Goal: Task Accomplishment & Management: Manage account settings

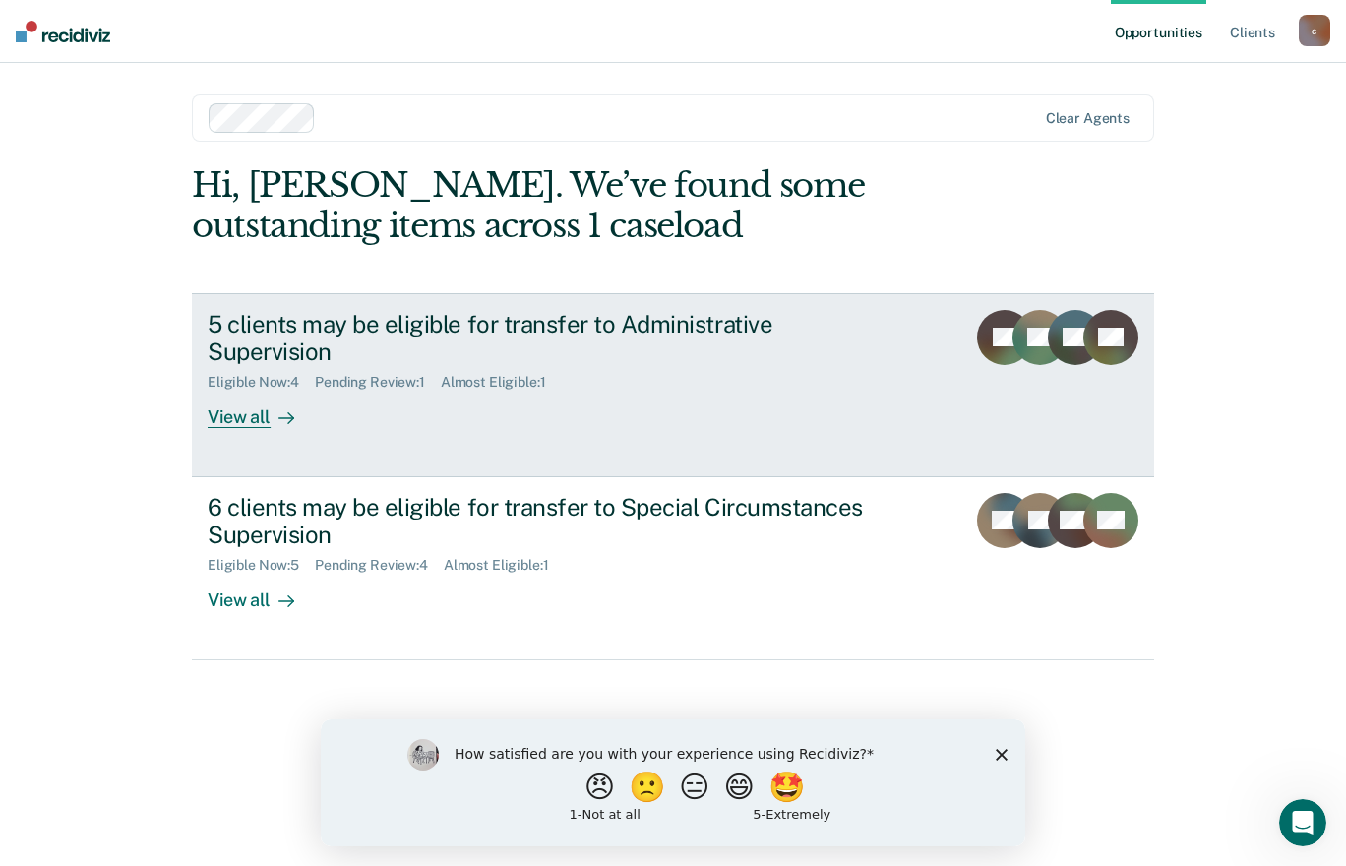
click at [582, 320] on div "5 clients may be eligible for transfer to Administrative Supervision" at bounding box center [553, 338] width 691 height 57
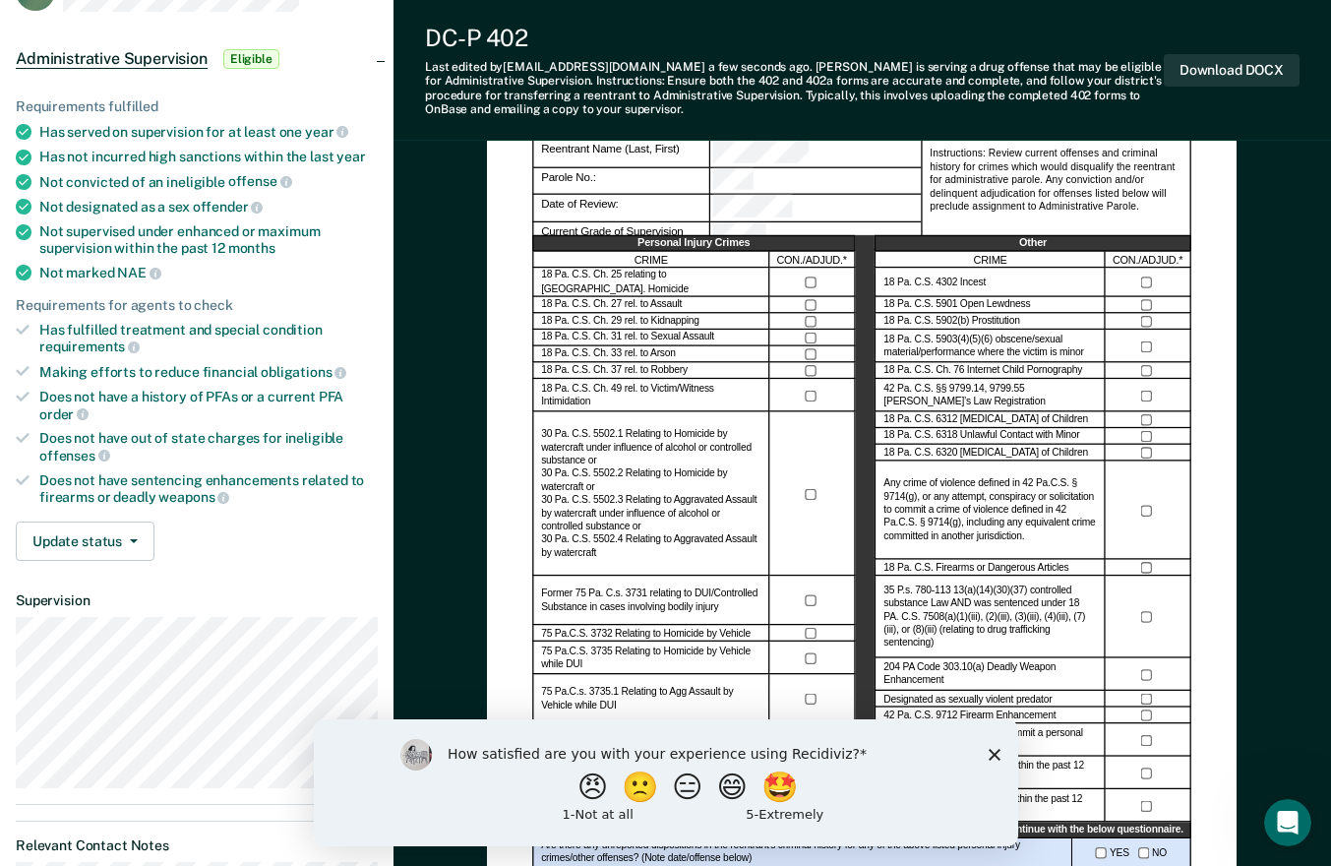
scroll to position [181, 0]
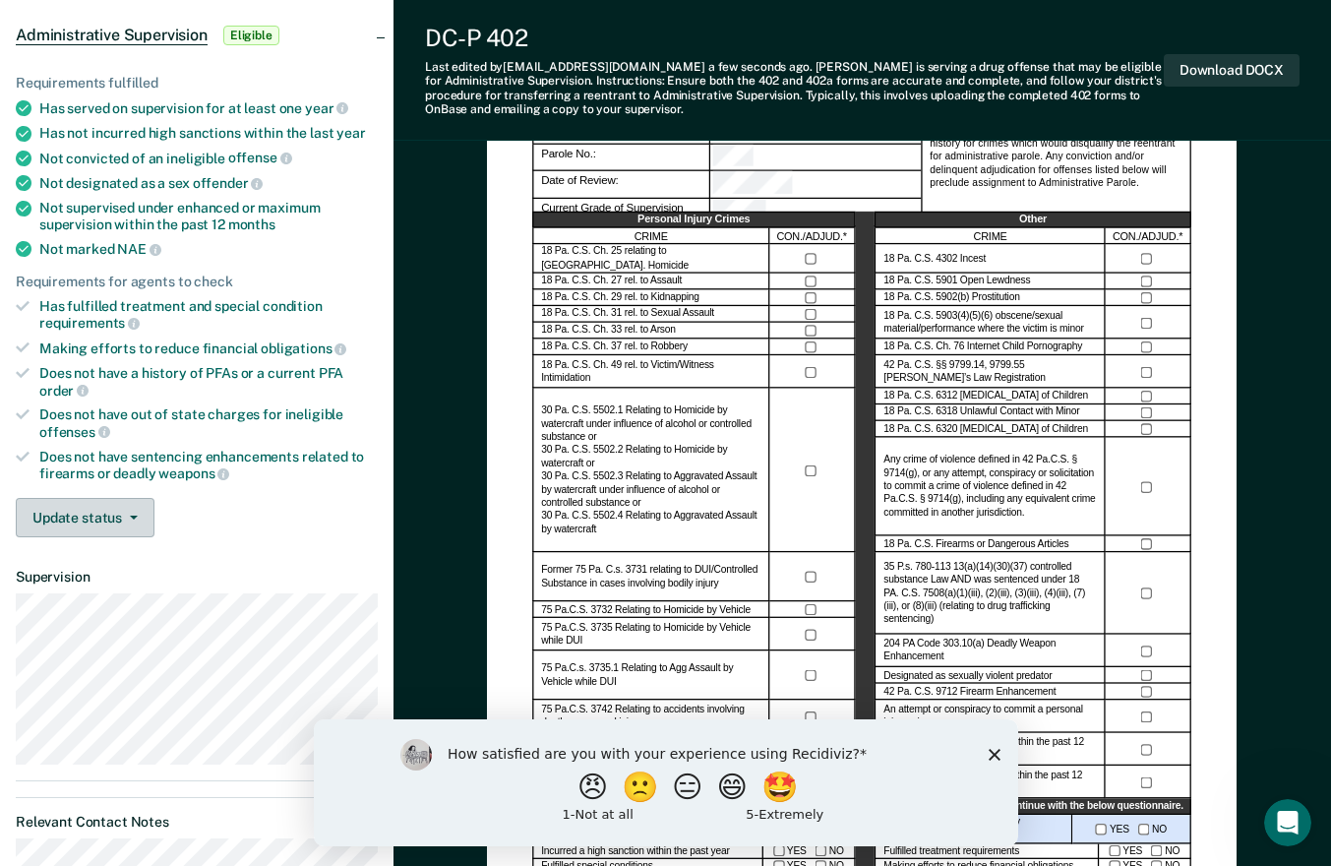
click at [110, 516] on button "Update status" at bounding box center [85, 517] width 139 height 39
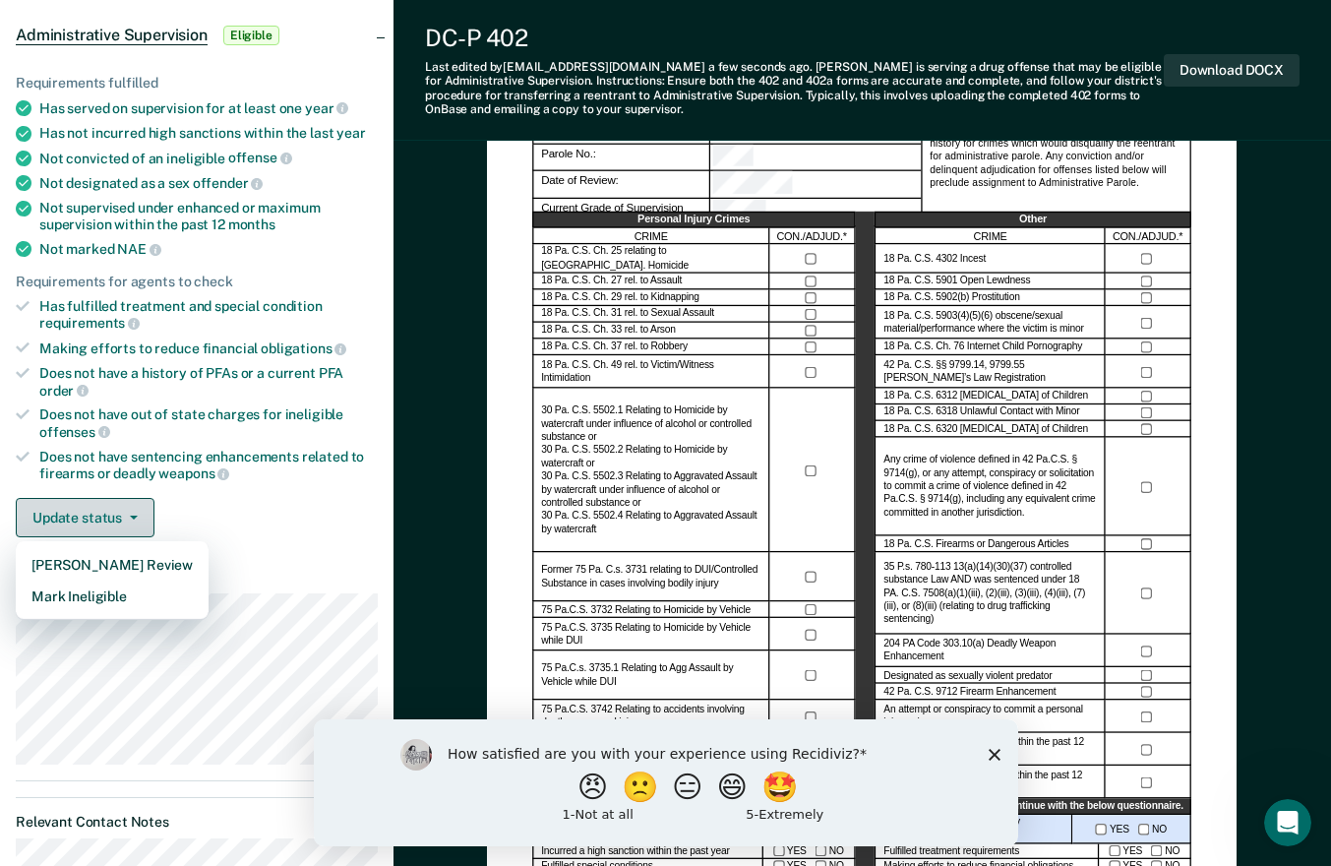
click at [117, 600] on button "Mark Ineligible" at bounding box center [112, 595] width 193 height 31
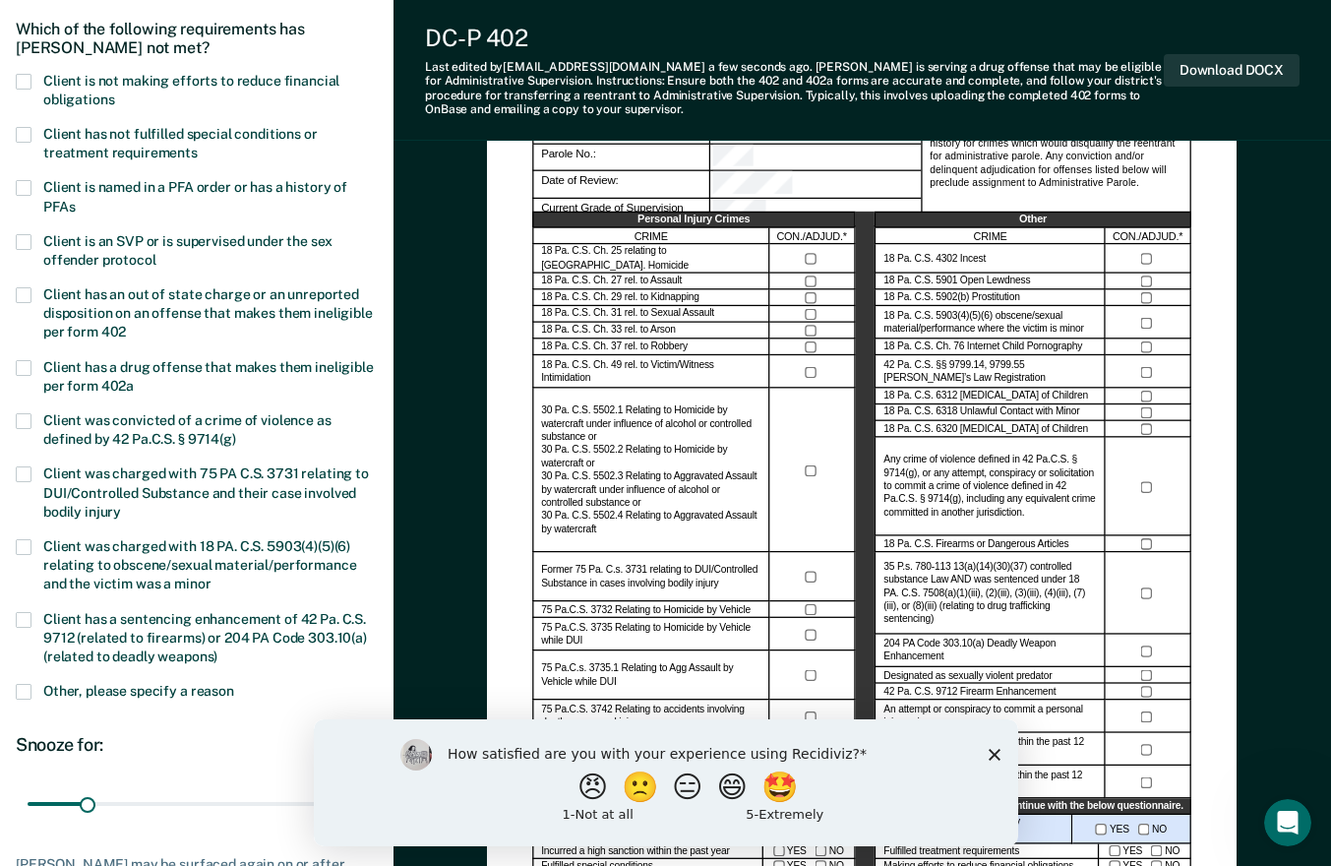
click at [176, 135] on span "Client has not fulfilled special conditions or treatment requirements" at bounding box center [180, 143] width 274 height 34
click at [185, 656] on span "Client has a sentencing enhancement of 42 Pa. C.S. 9712 (related to firearms) o…" at bounding box center [205, 637] width 324 height 53
click at [31, 629] on label "Client has a sentencing enhancement of 42 Pa. C.S. 9712 (related to firearms) o…" at bounding box center [197, 640] width 362 height 57
click at [148, 685] on span "Other, please specify a reason" at bounding box center [138, 691] width 191 height 16
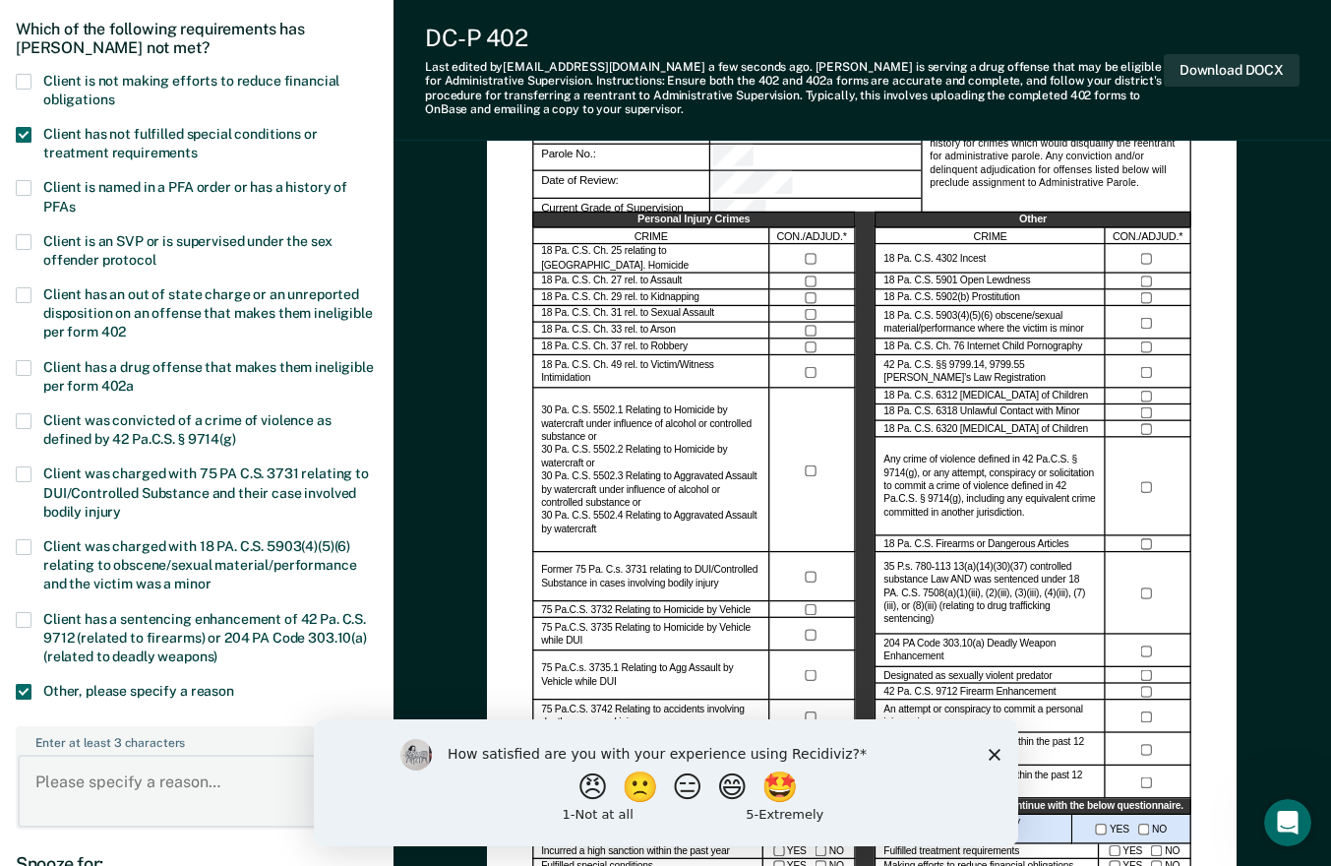
click at [165, 776] on textarea "Enter at least 3 characters 0 / 1600" at bounding box center [197, 791] width 358 height 73
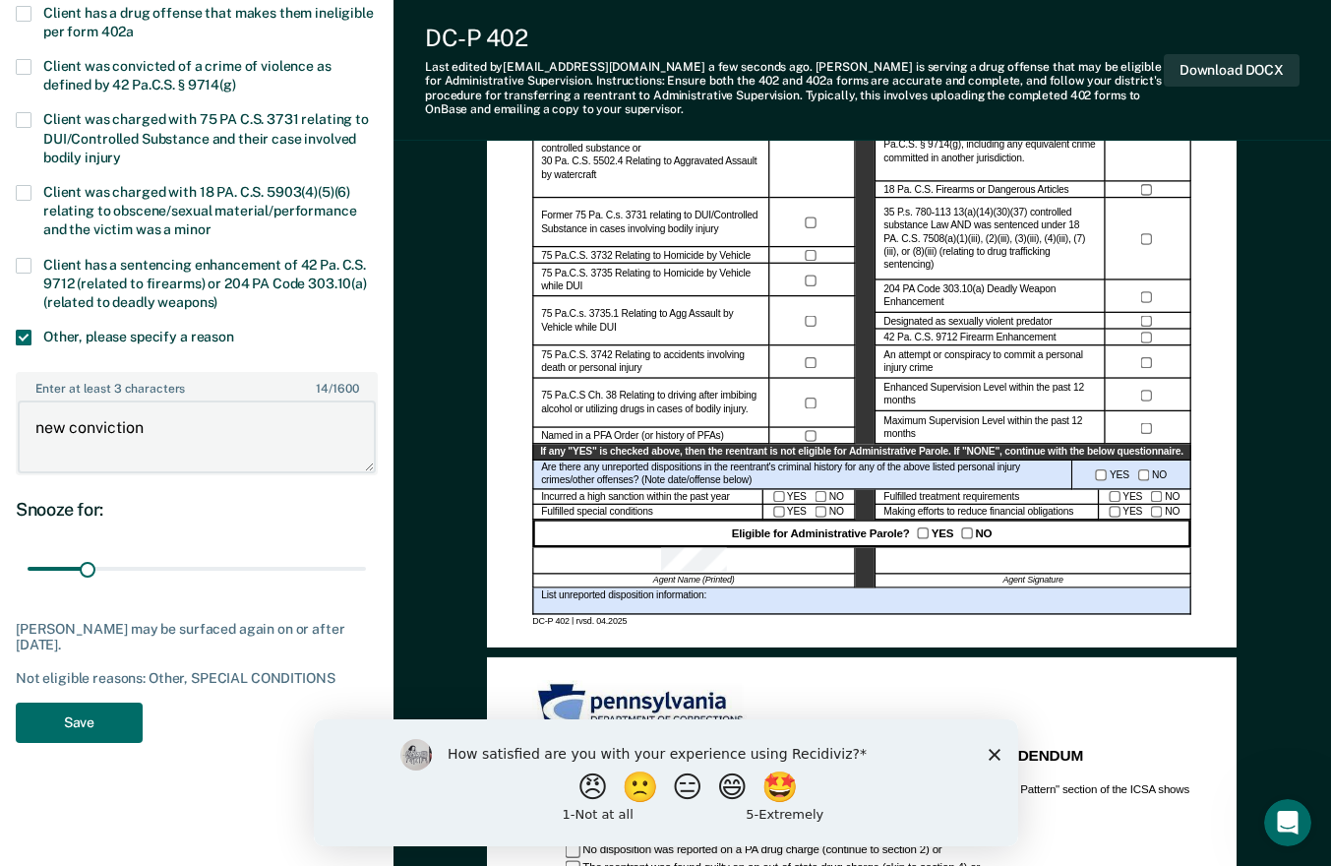
scroll to position [571, 0]
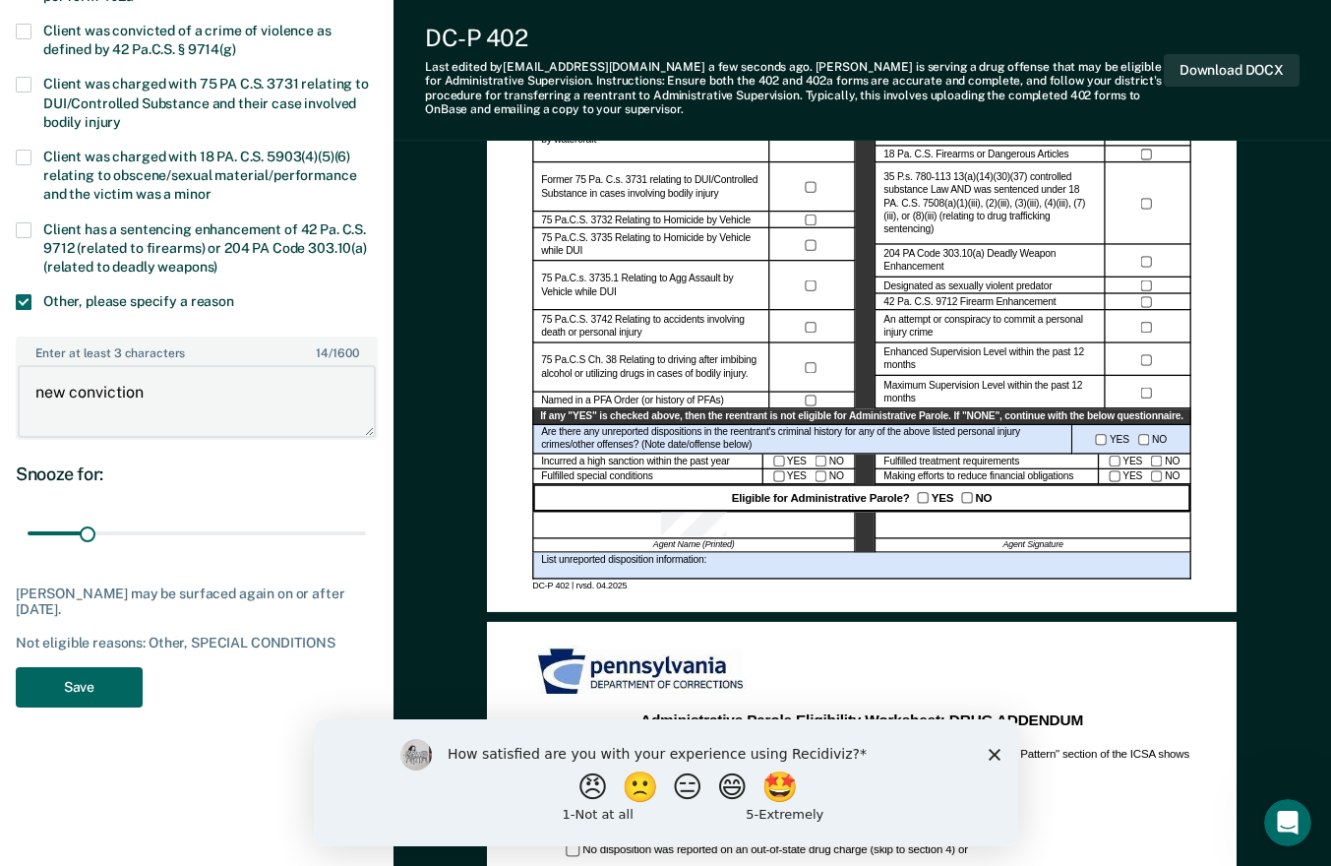
type textarea "new conviction"
click at [111, 681] on button "Save" at bounding box center [79, 687] width 127 height 40
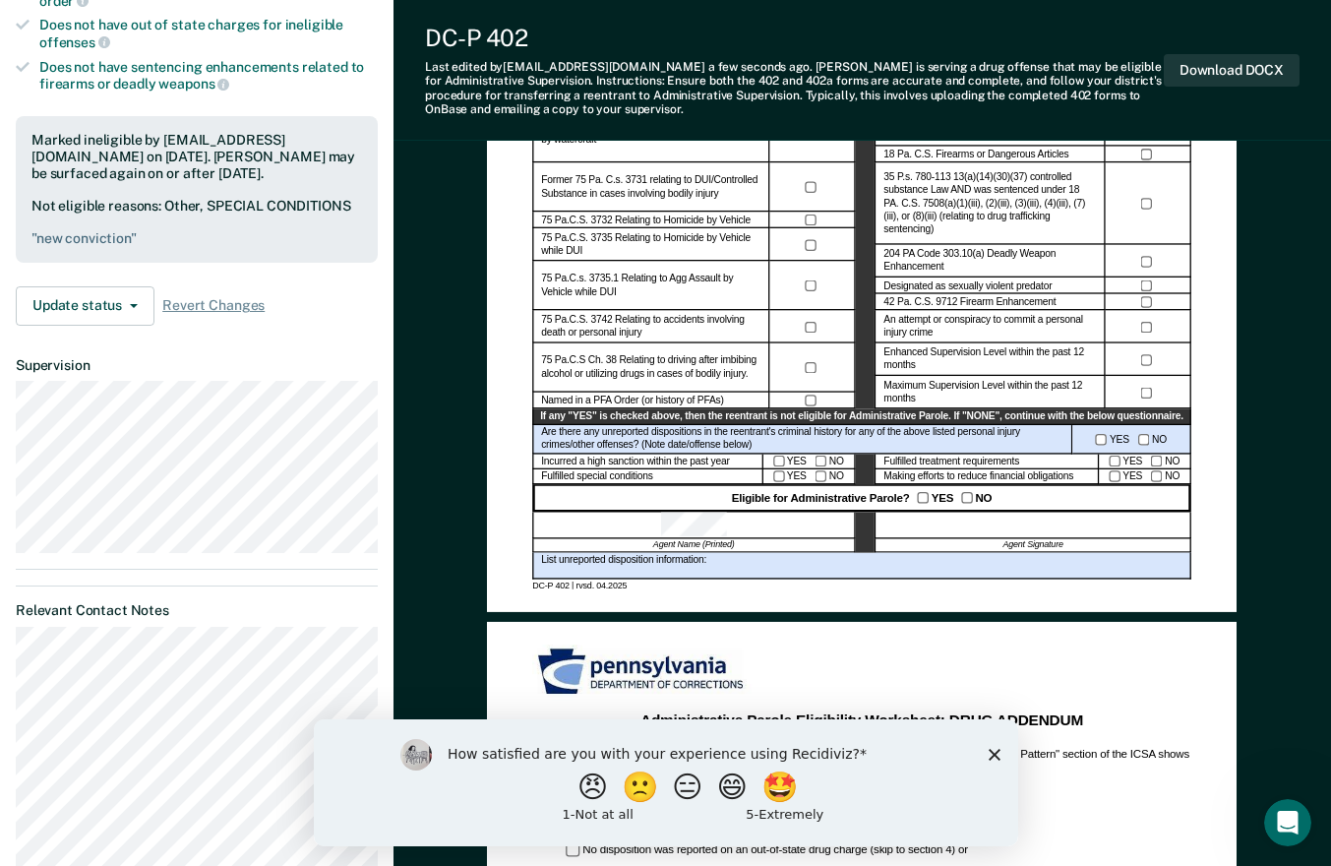
scroll to position [0, 0]
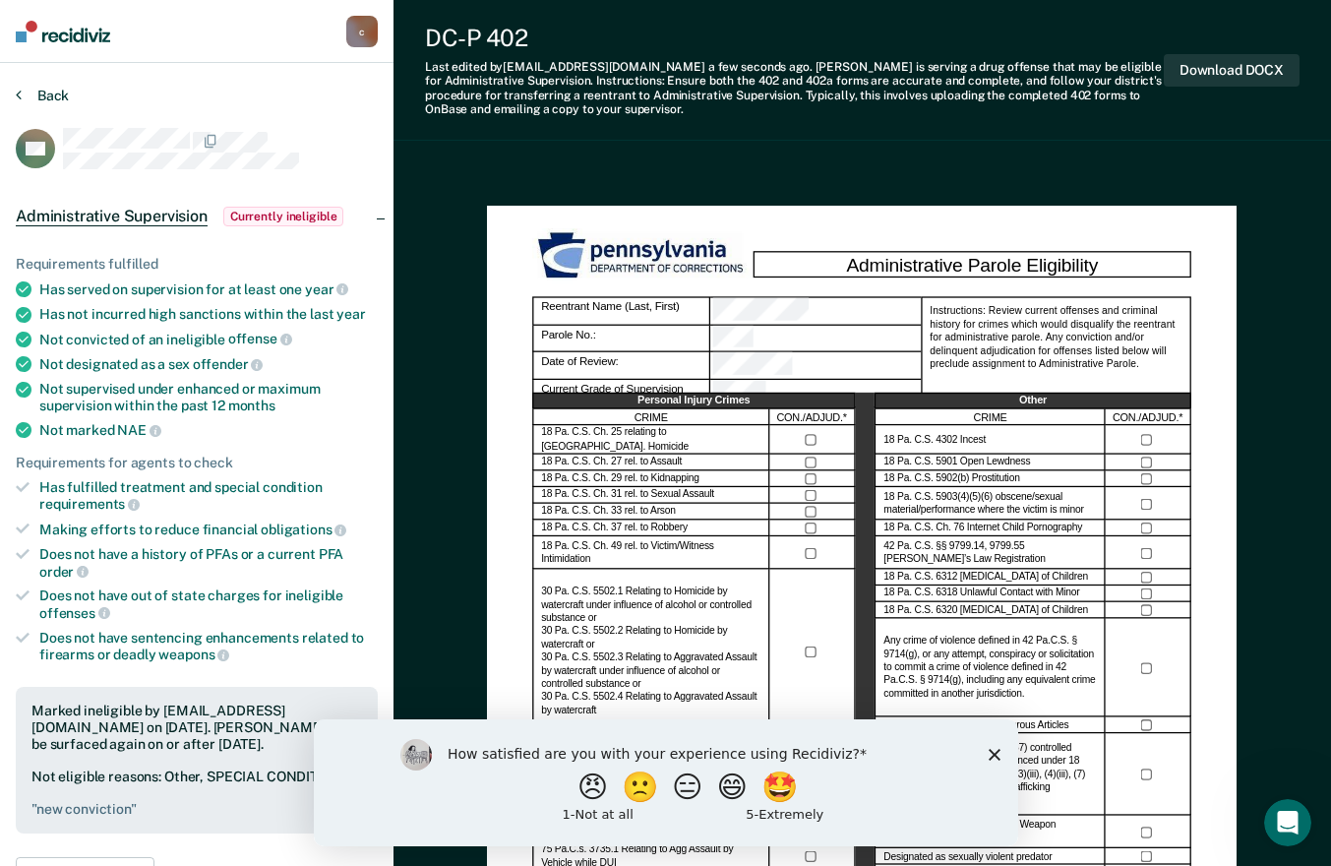
click at [24, 94] on button "Back" at bounding box center [42, 96] width 53 height 18
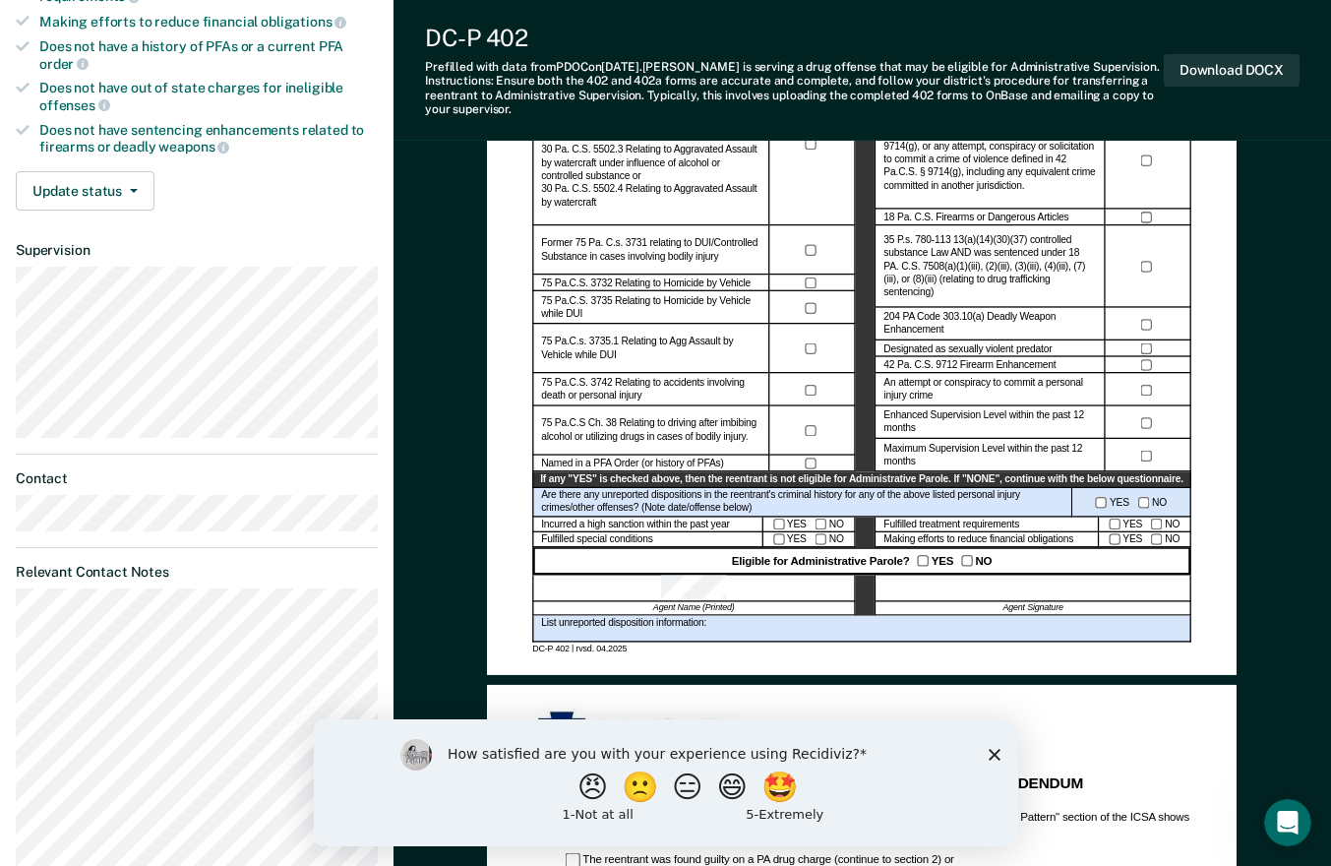
scroll to position [515, 0]
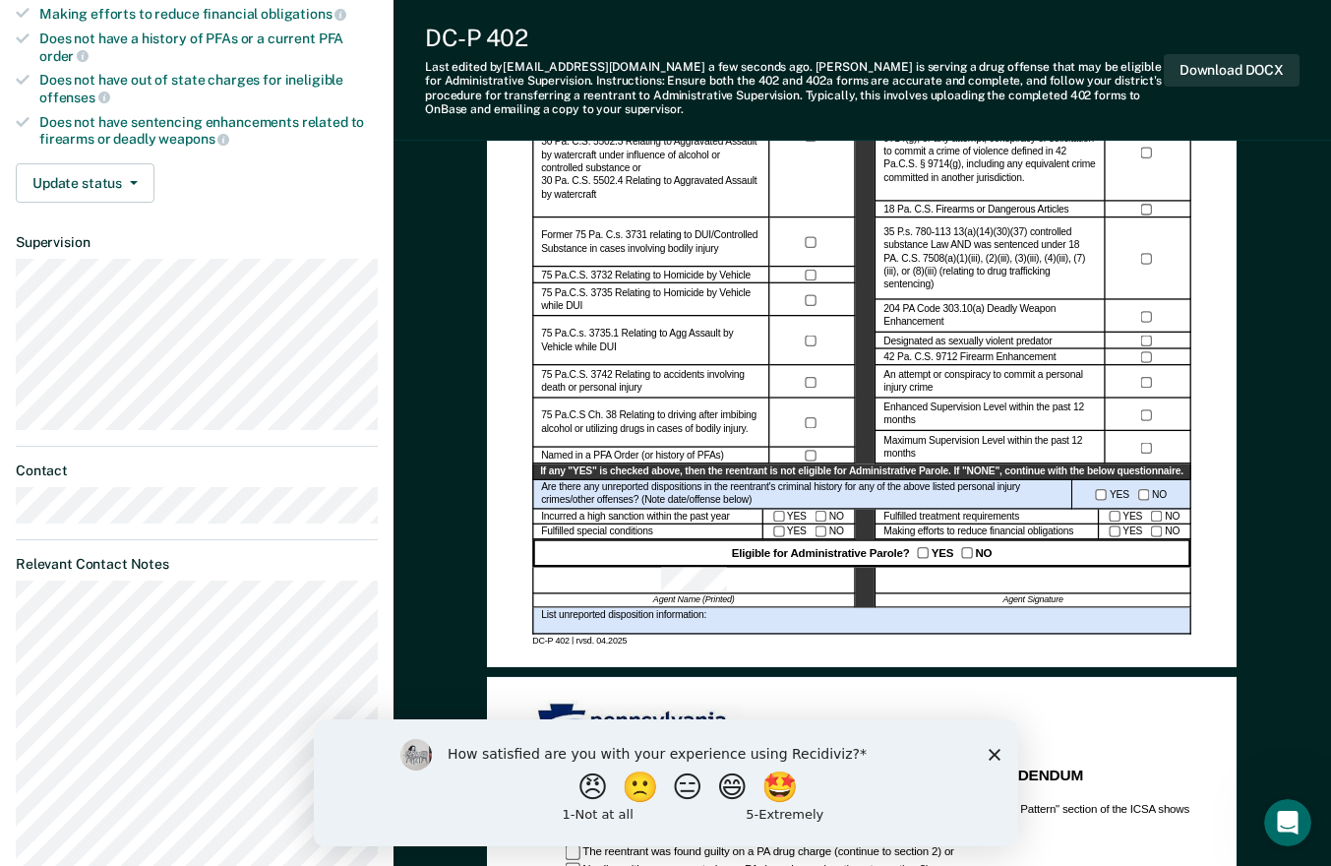
click at [823, 537] on div "YES NO" at bounding box center [809, 532] width 92 height 16
click at [132, 181] on icon "button" at bounding box center [134, 183] width 8 height 4
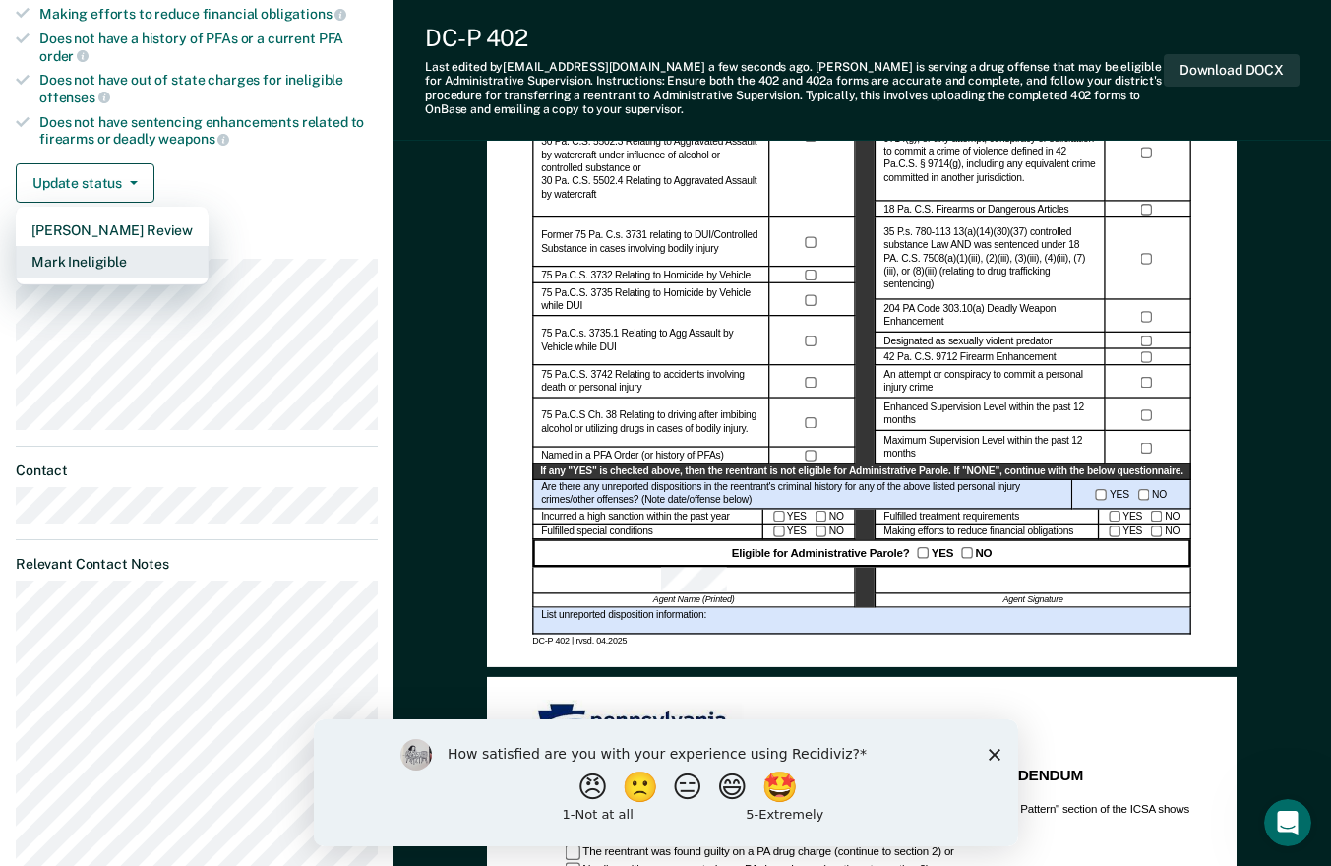
click at [125, 256] on button "Mark Ineligible" at bounding box center [112, 261] width 193 height 31
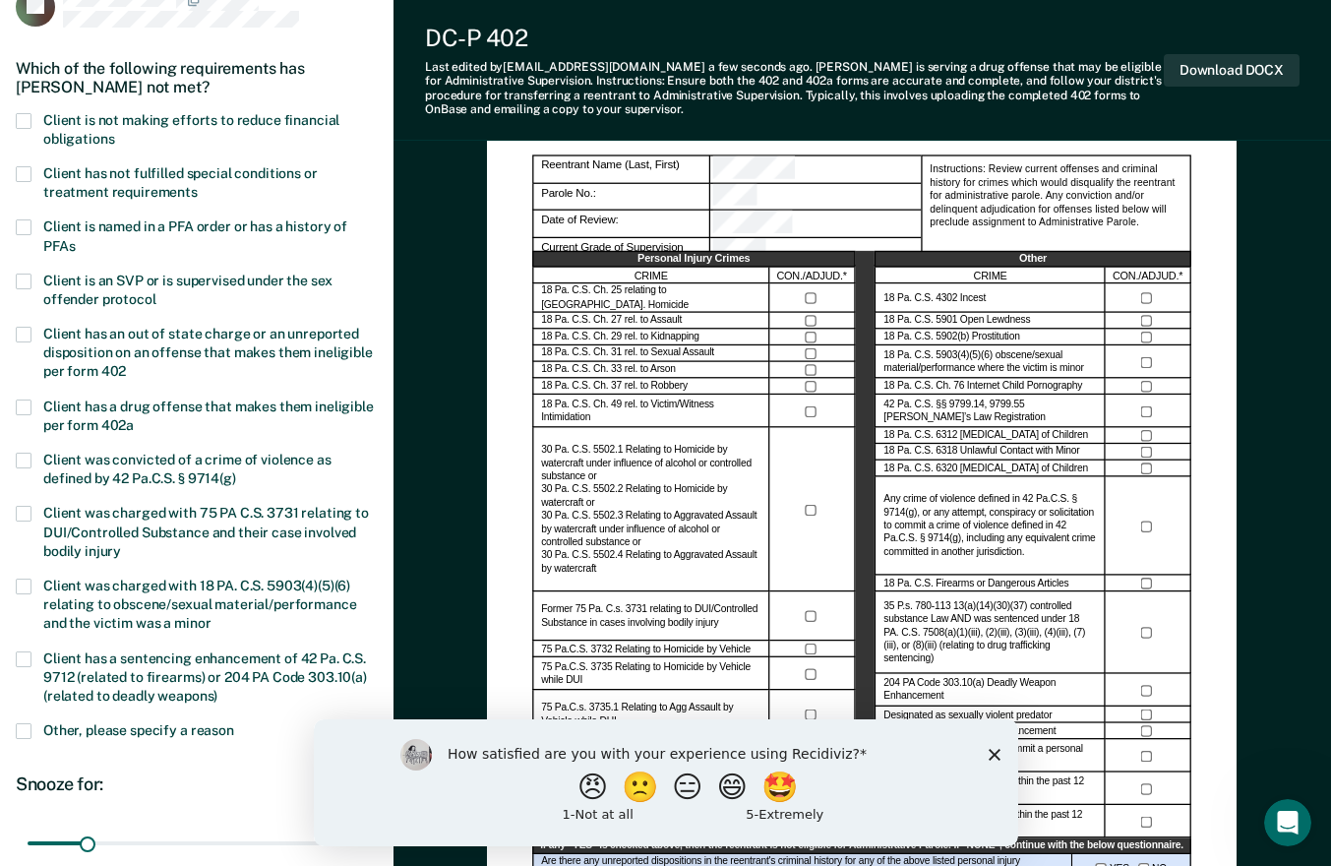
scroll to position [139, 0]
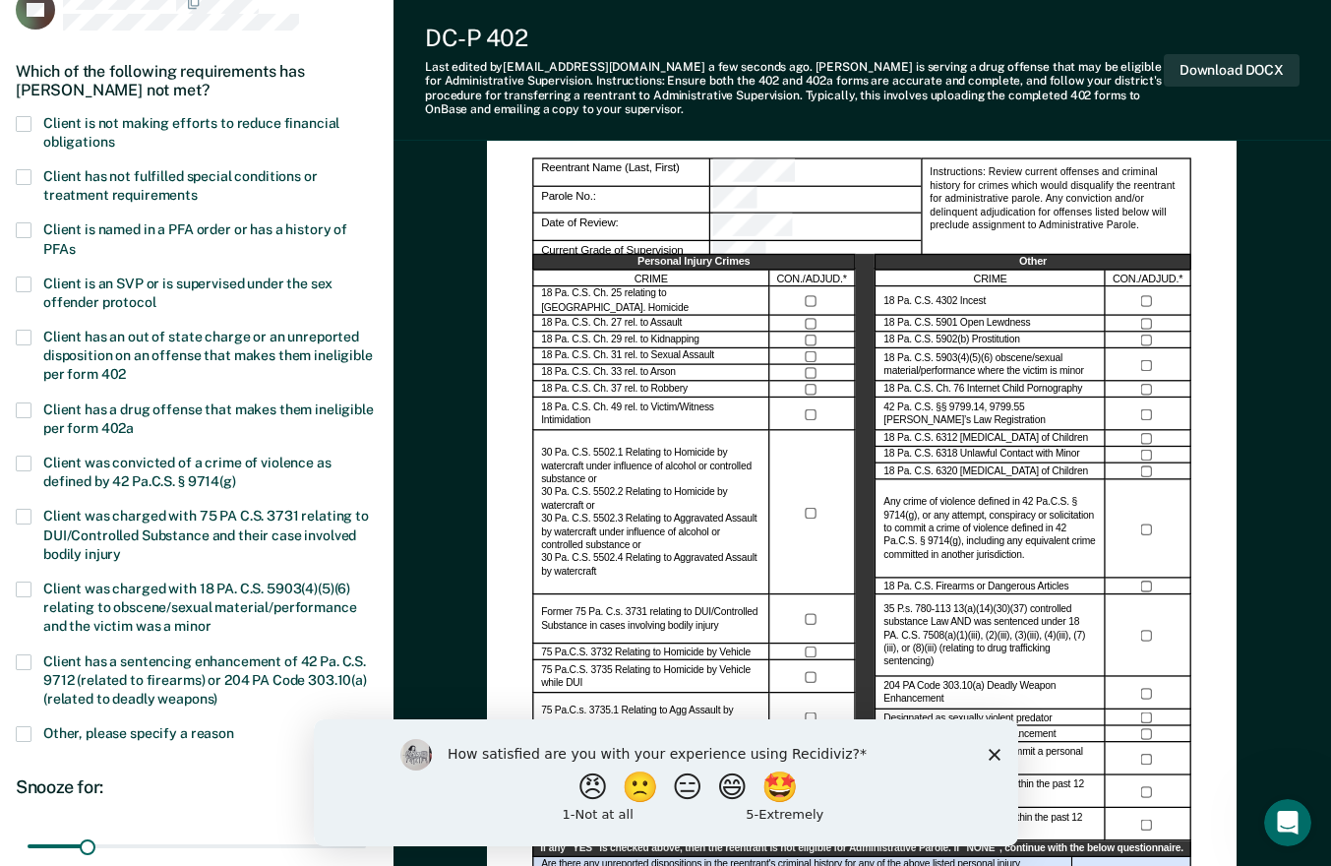
click at [30, 170] on span at bounding box center [24, 177] width 16 height 16
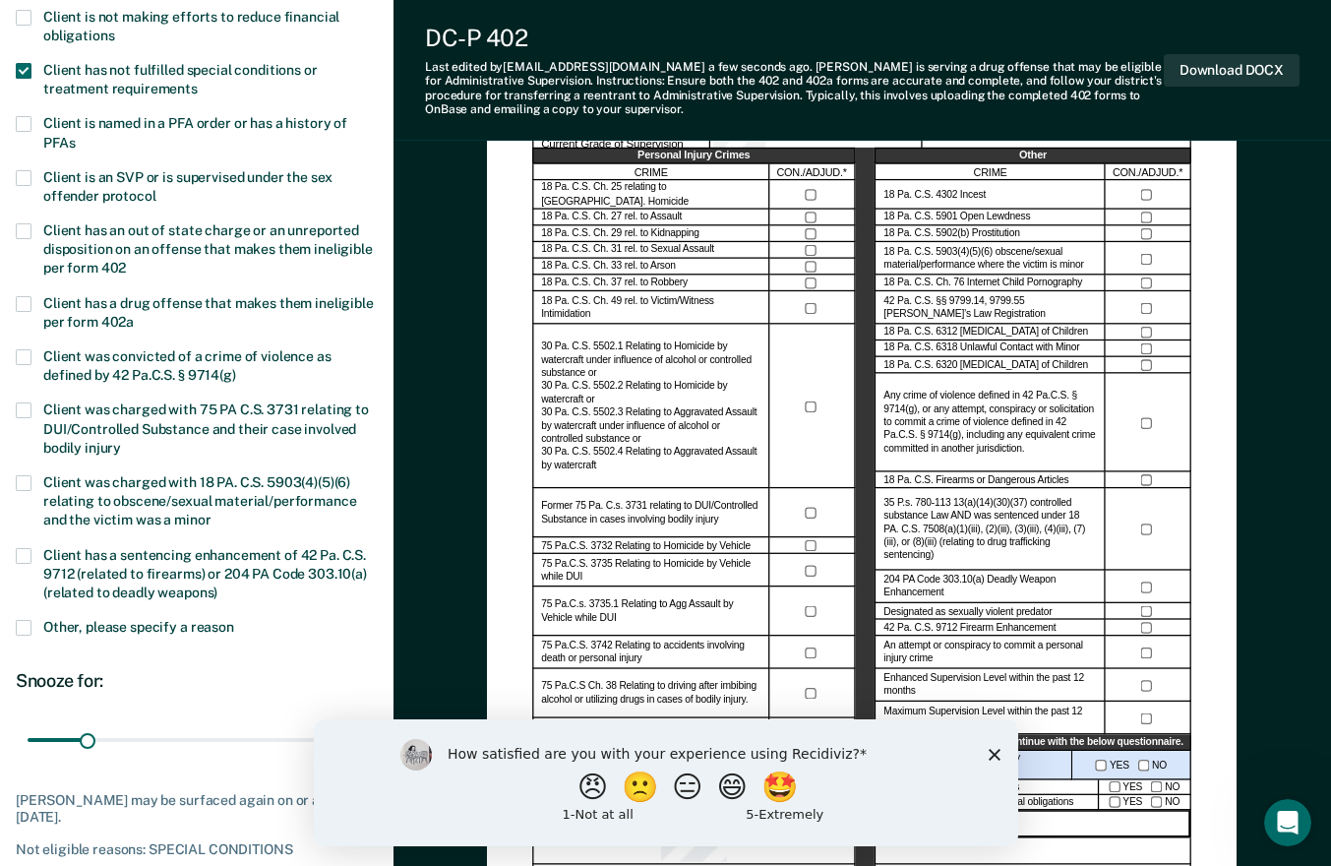
scroll to position [465, 0]
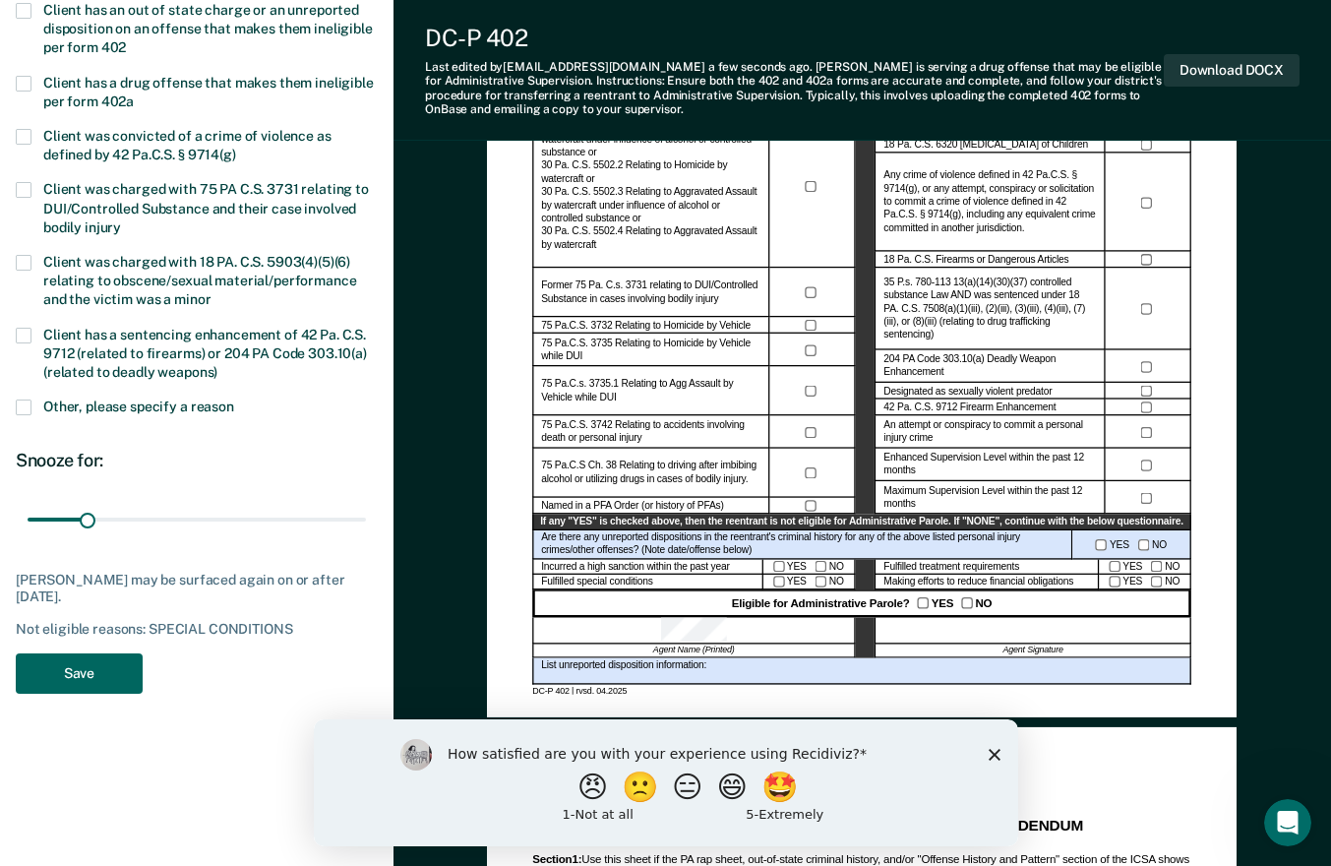
click at [91, 662] on button "Save" at bounding box center [79, 673] width 127 height 40
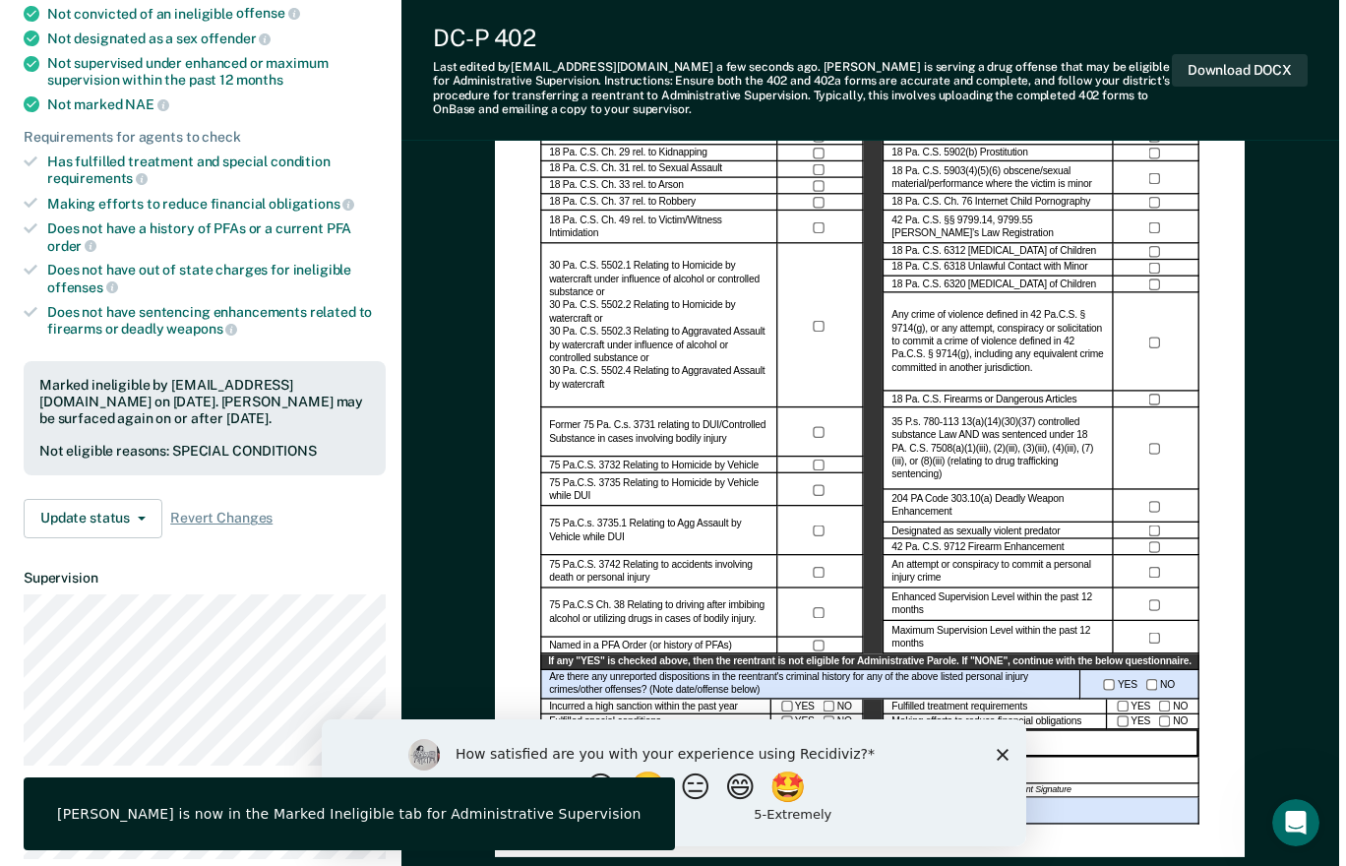
scroll to position [0, 0]
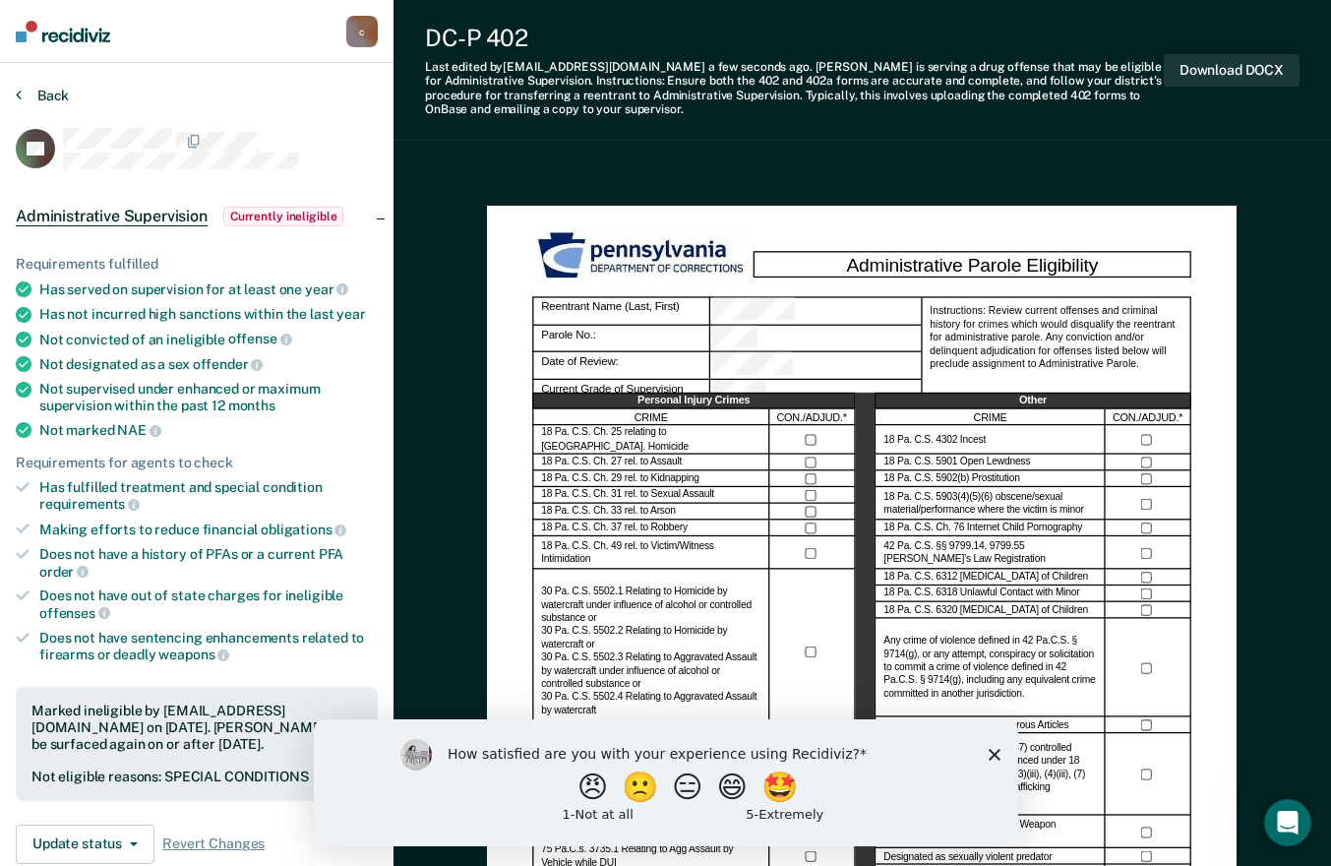
click at [30, 93] on button "Back" at bounding box center [42, 96] width 53 height 18
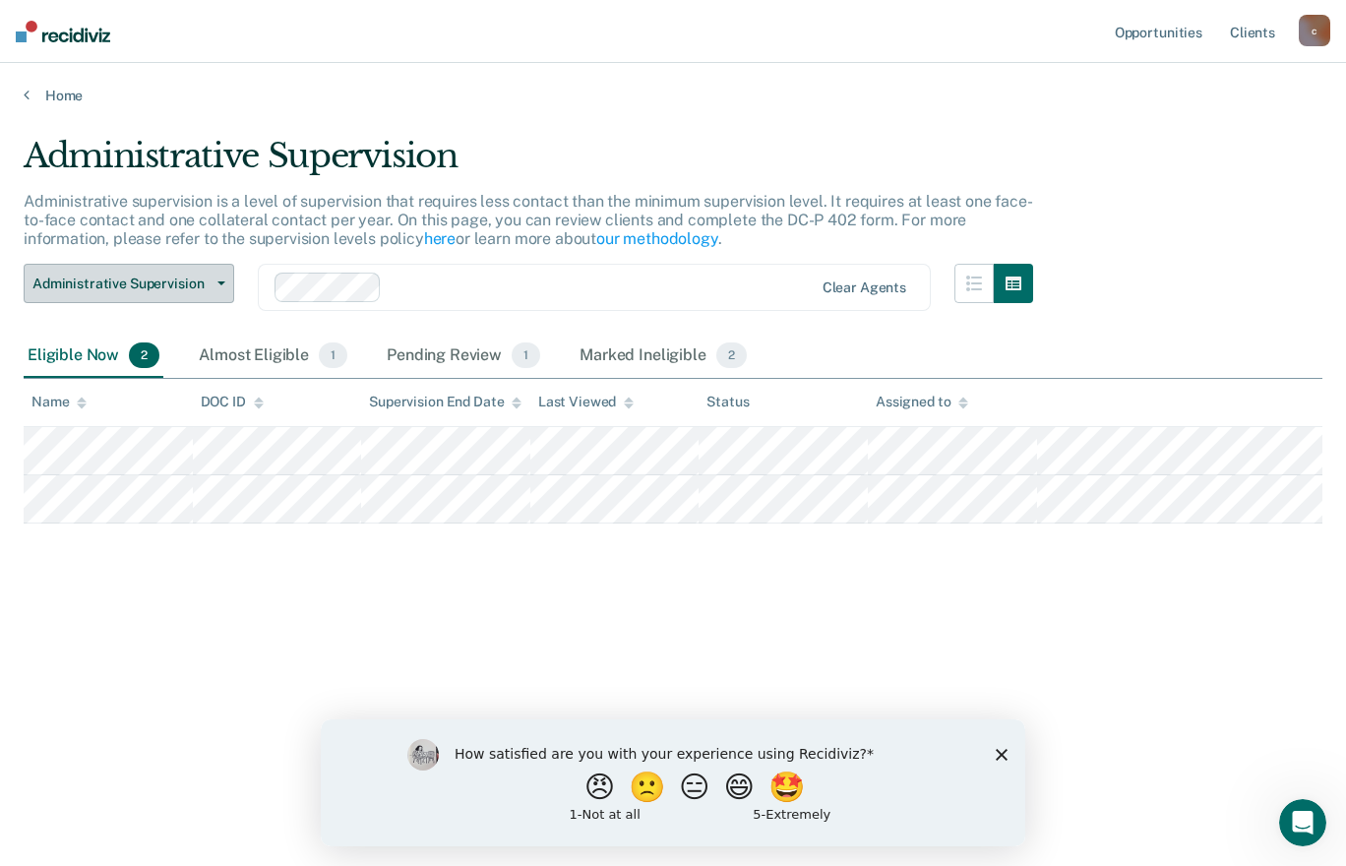
click at [199, 289] on span "Administrative Supervision" at bounding box center [120, 283] width 177 height 17
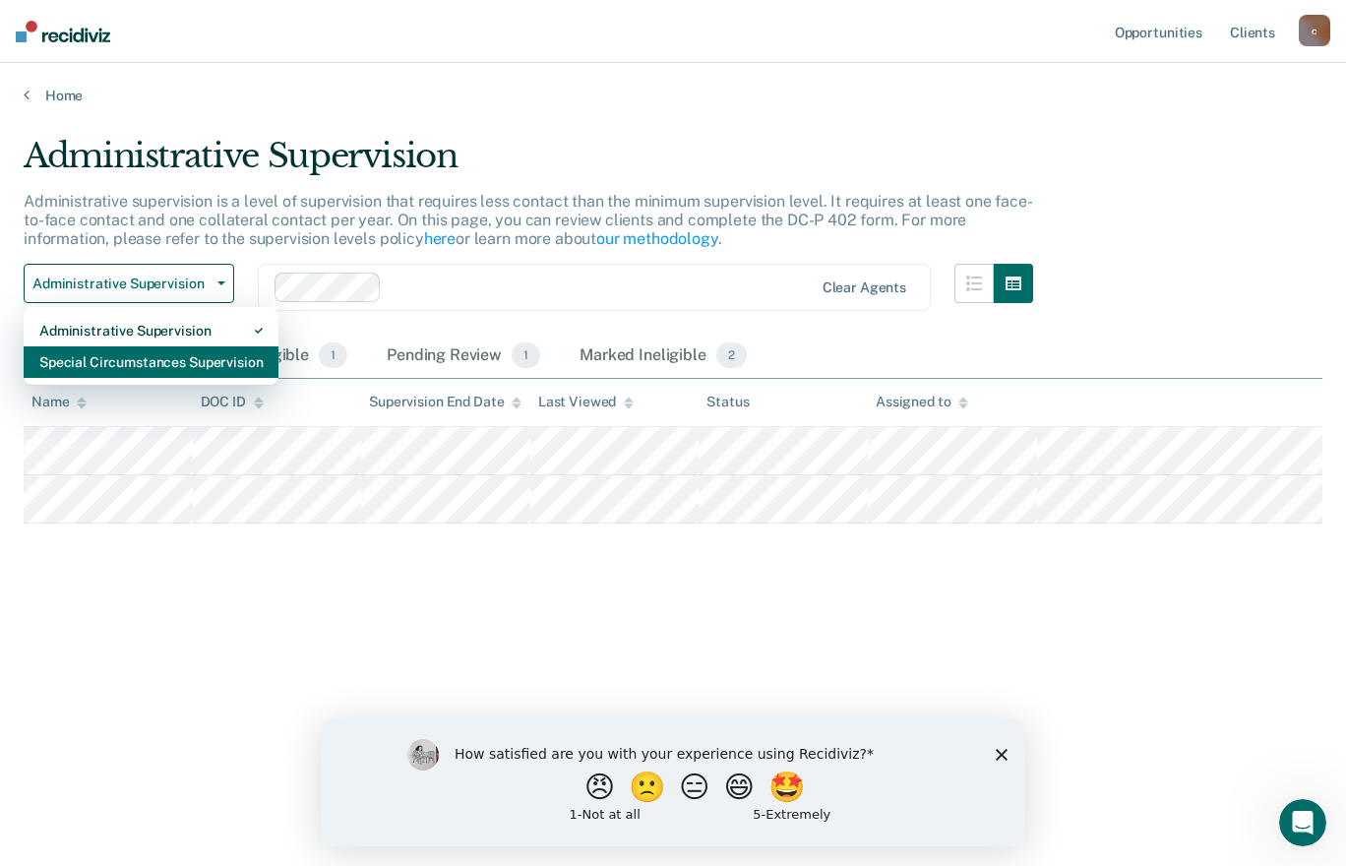
click at [187, 348] on div "Special Circumstances Supervision" at bounding box center [150, 361] width 223 height 31
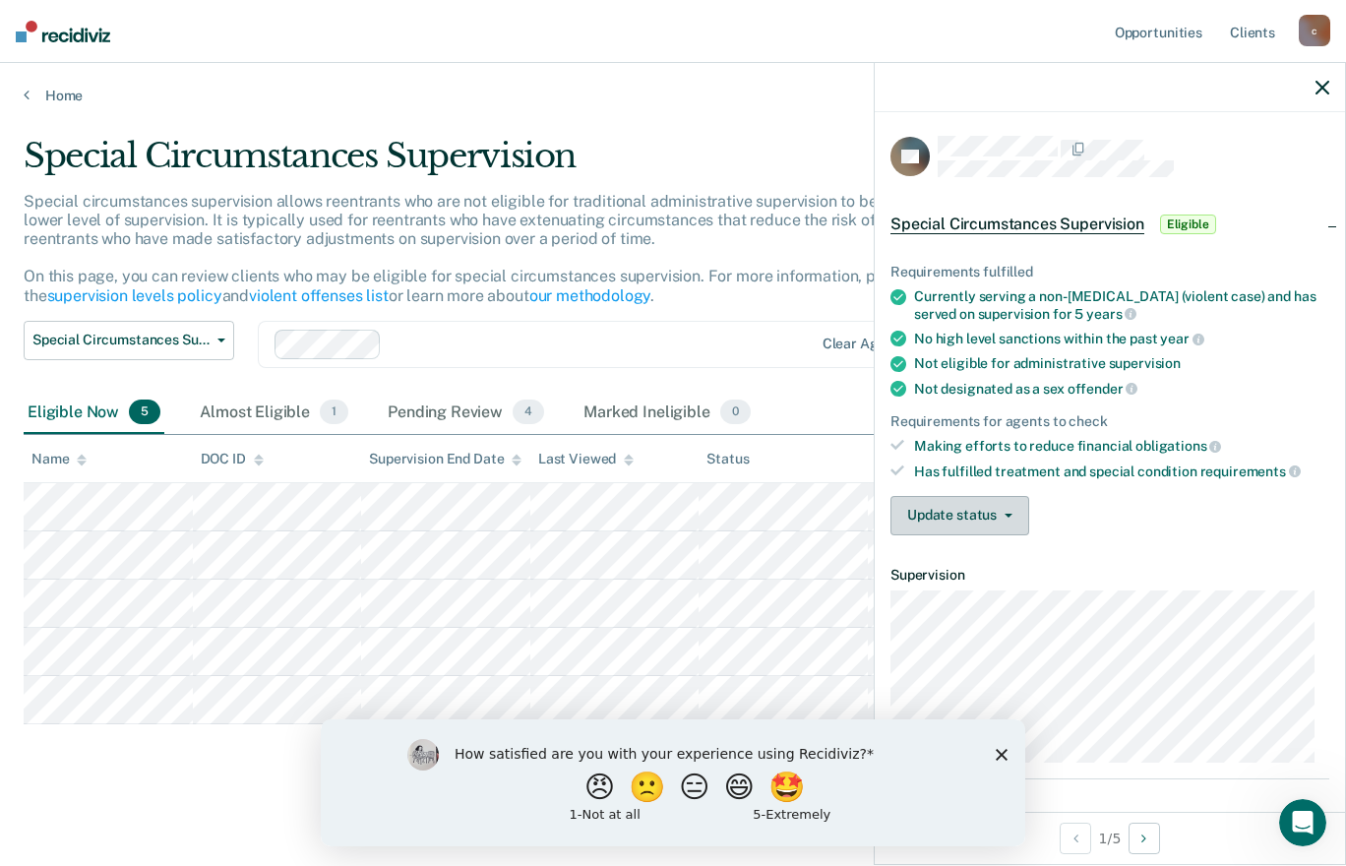
click at [986, 515] on button "Update status" at bounding box center [959, 515] width 139 height 39
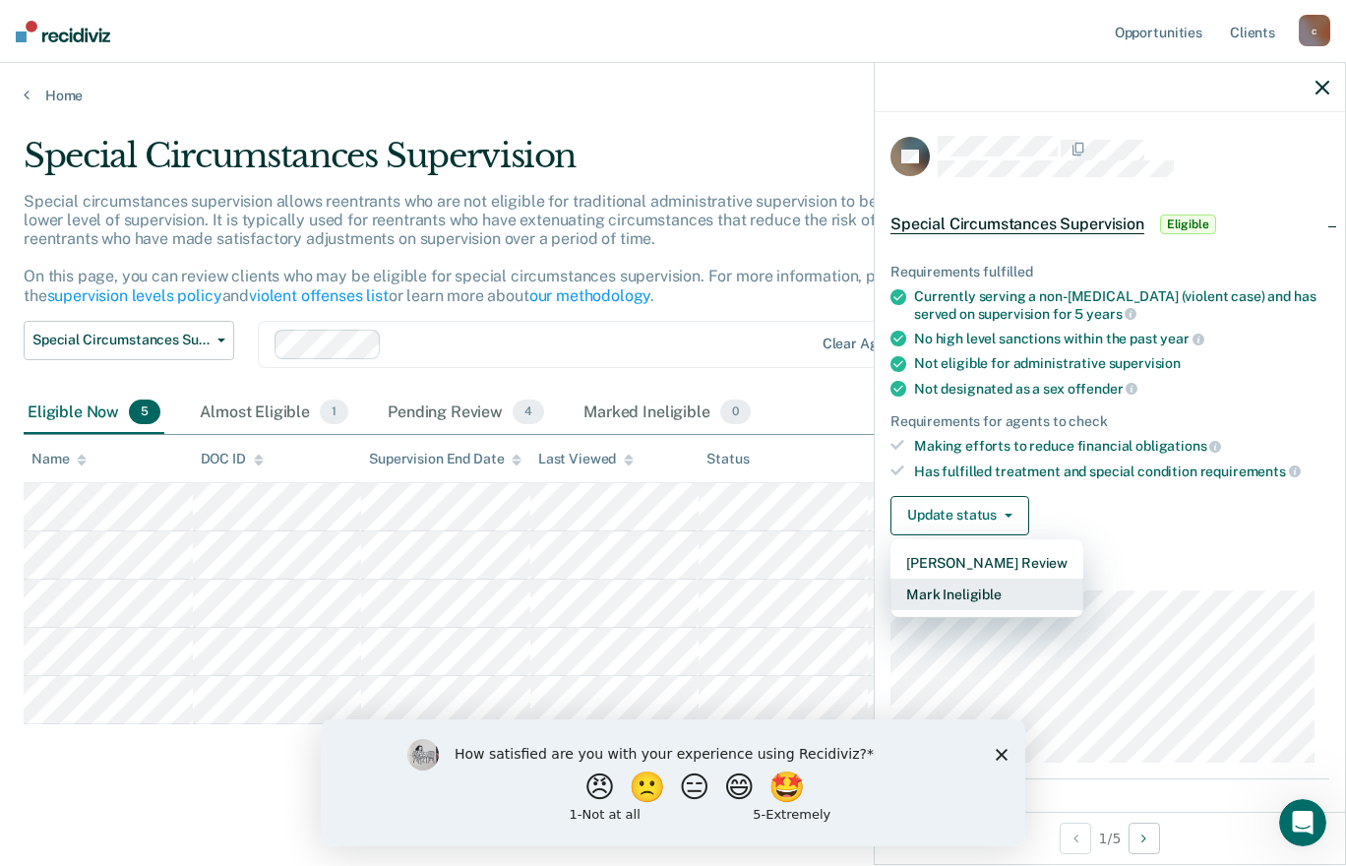
click at [987, 593] on button "Mark Ineligible" at bounding box center [986, 593] width 193 height 31
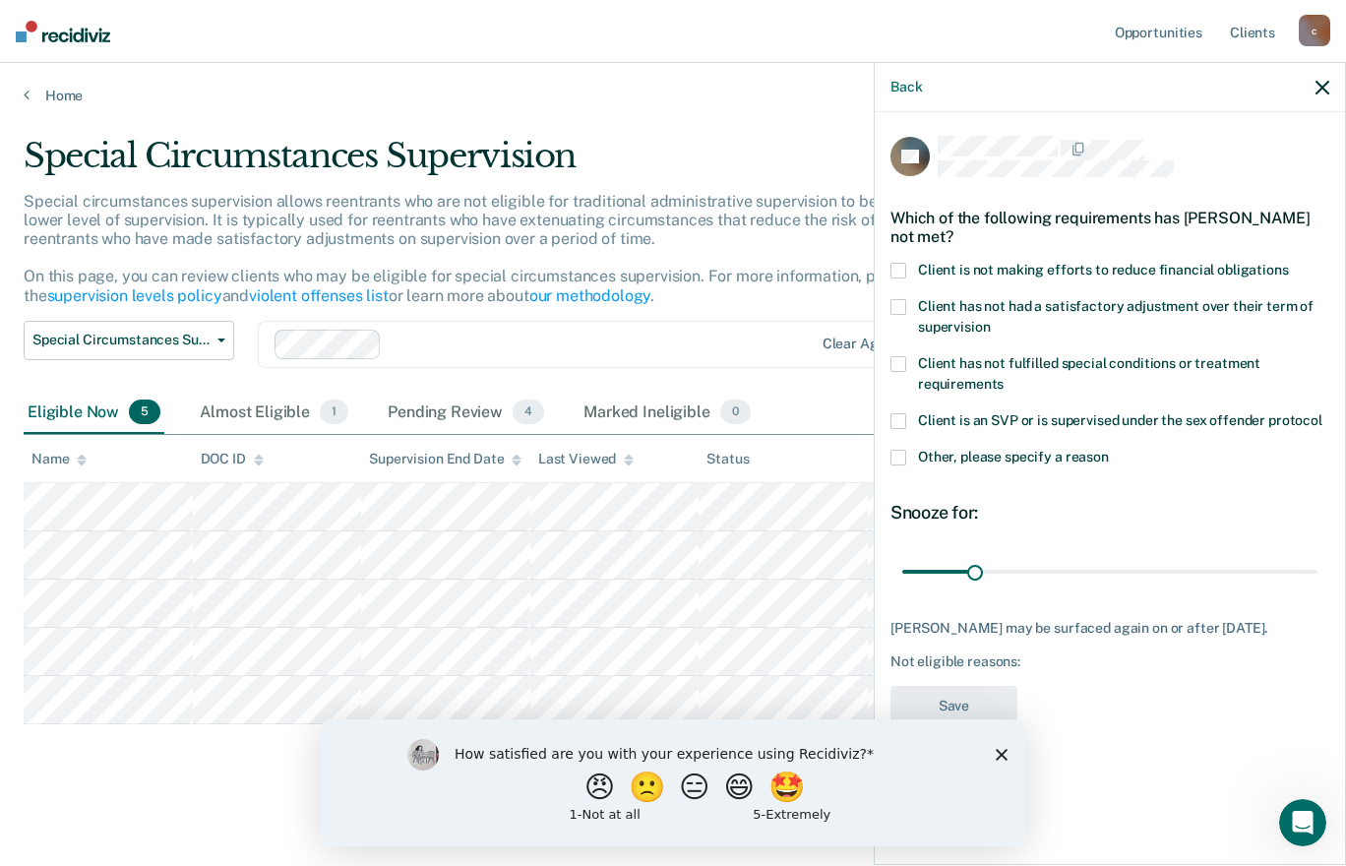
click at [900, 267] on span at bounding box center [898, 271] width 16 height 16
click at [1000, 752] on polygon "Close survey" at bounding box center [1002, 754] width 12 height 12
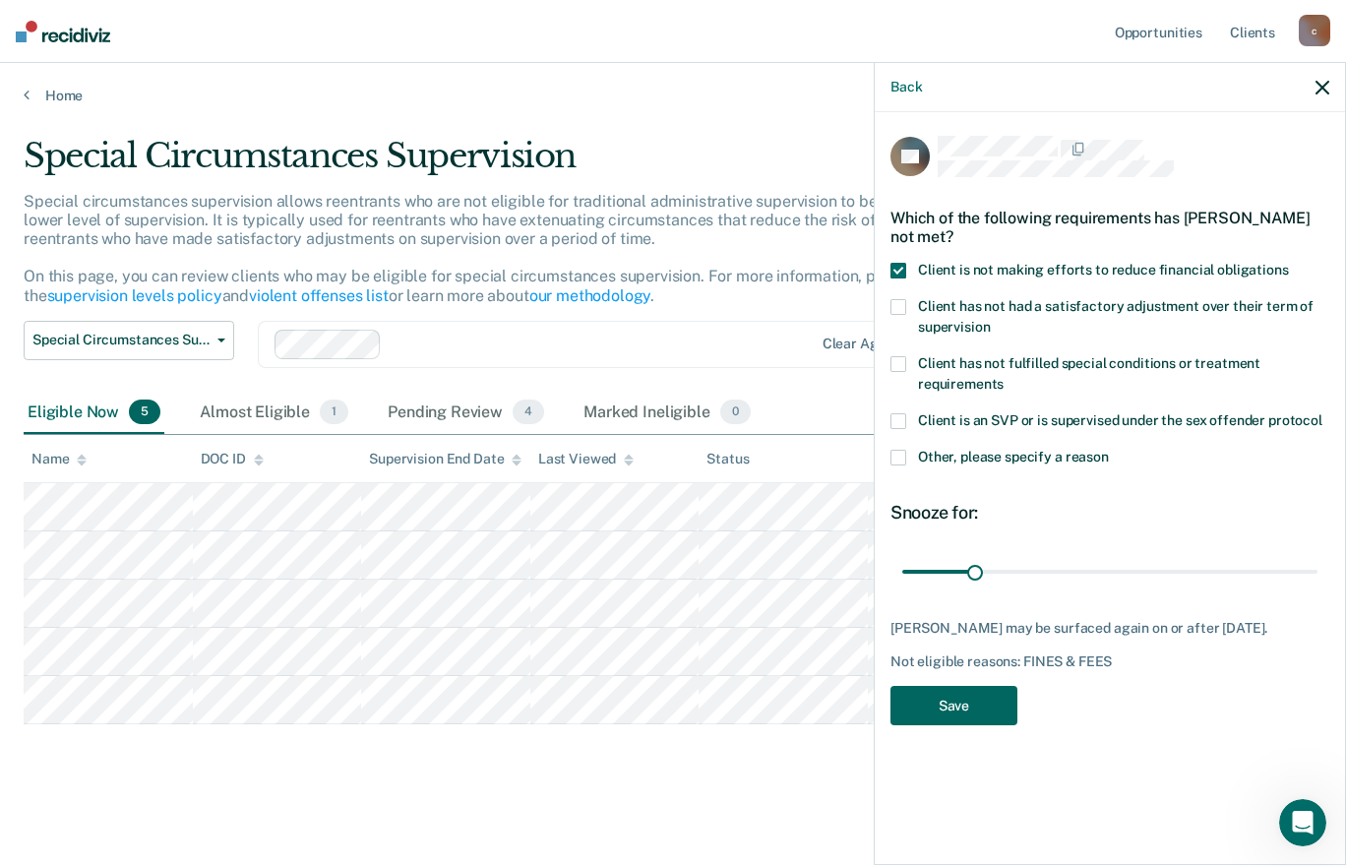
click at [937, 720] on button "Save" at bounding box center [953, 706] width 127 height 40
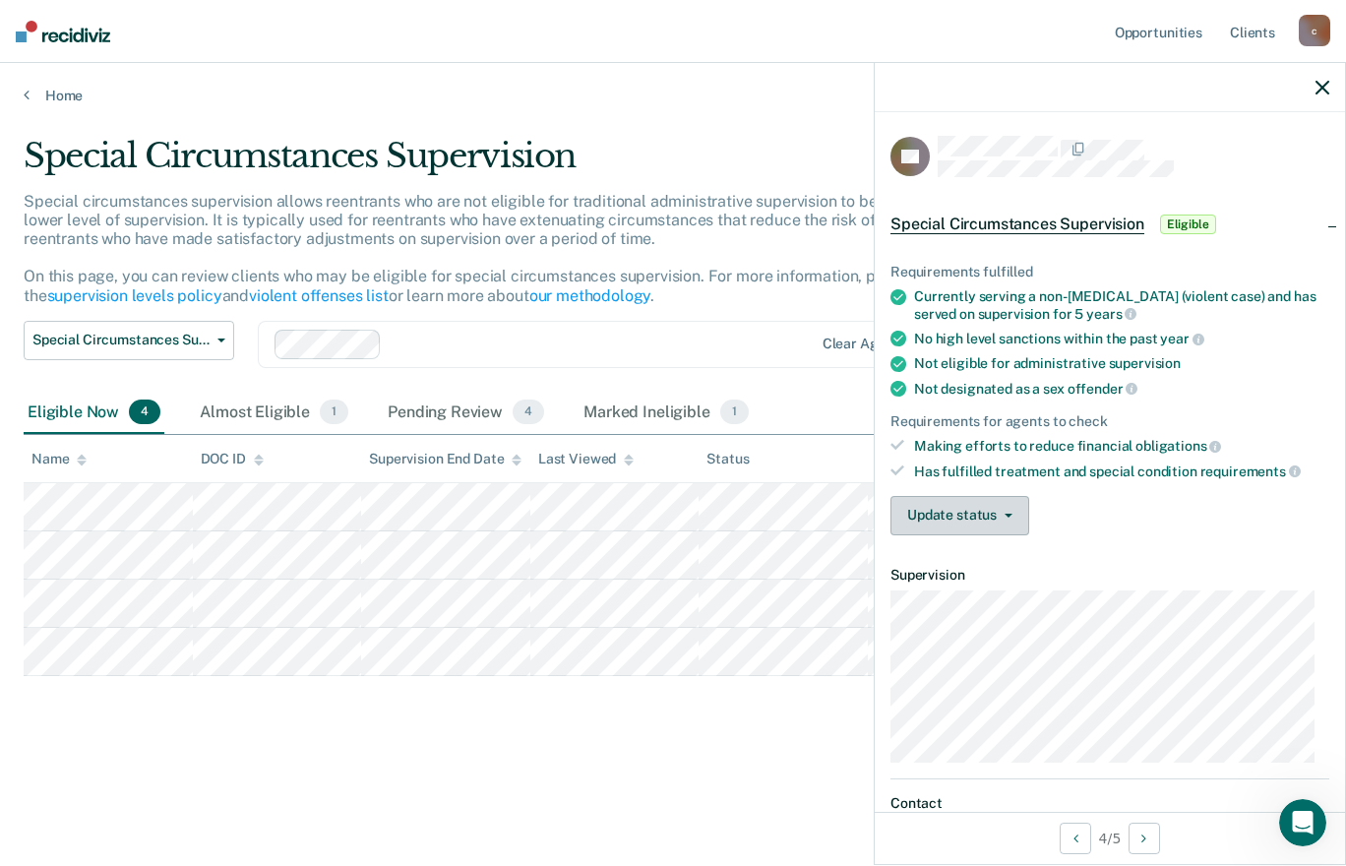
click at [916, 522] on button "Update status" at bounding box center [959, 515] width 139 height 39
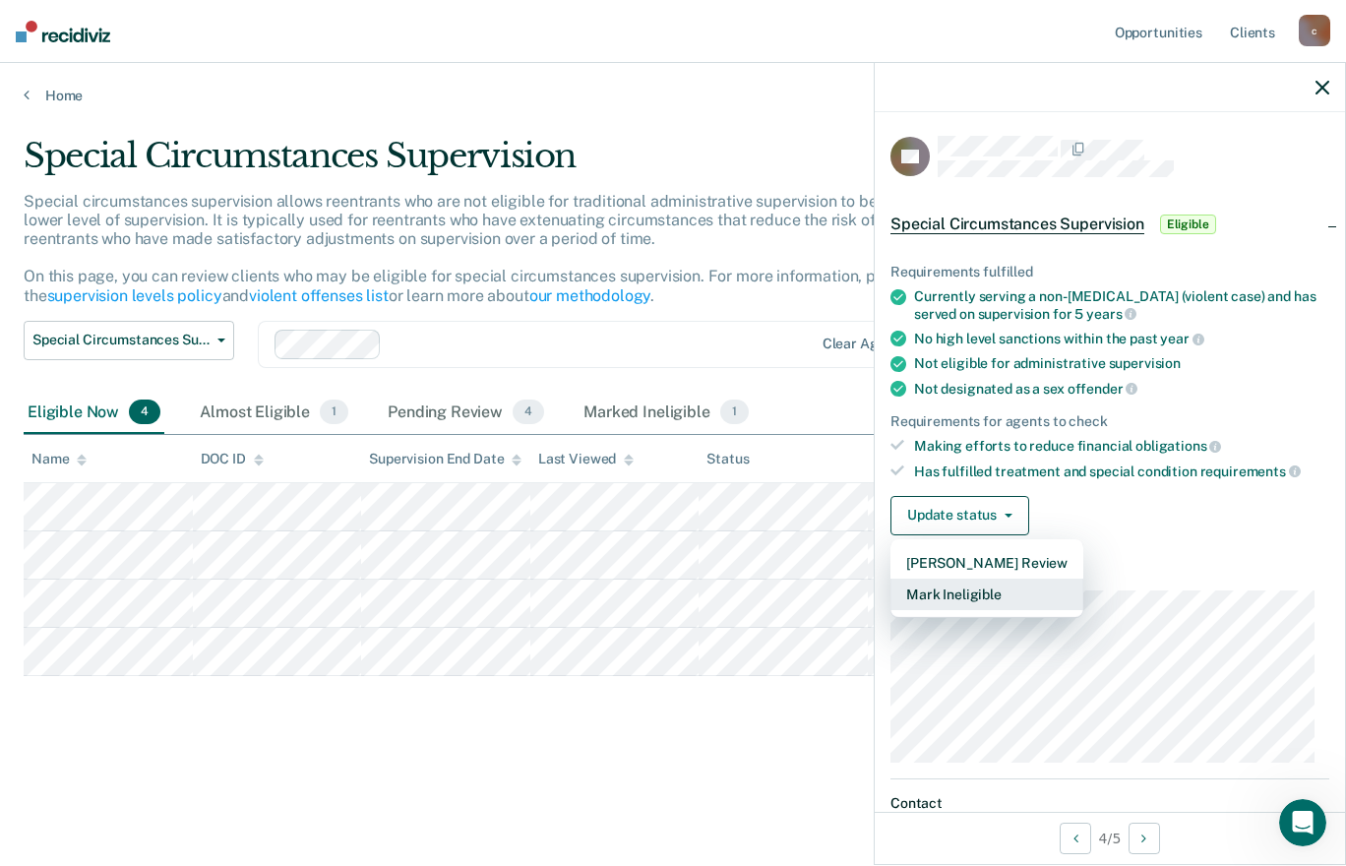
click at [969, 596] on button "Mark Ineligible" at bounding box center [986, 593] width 193 height 31
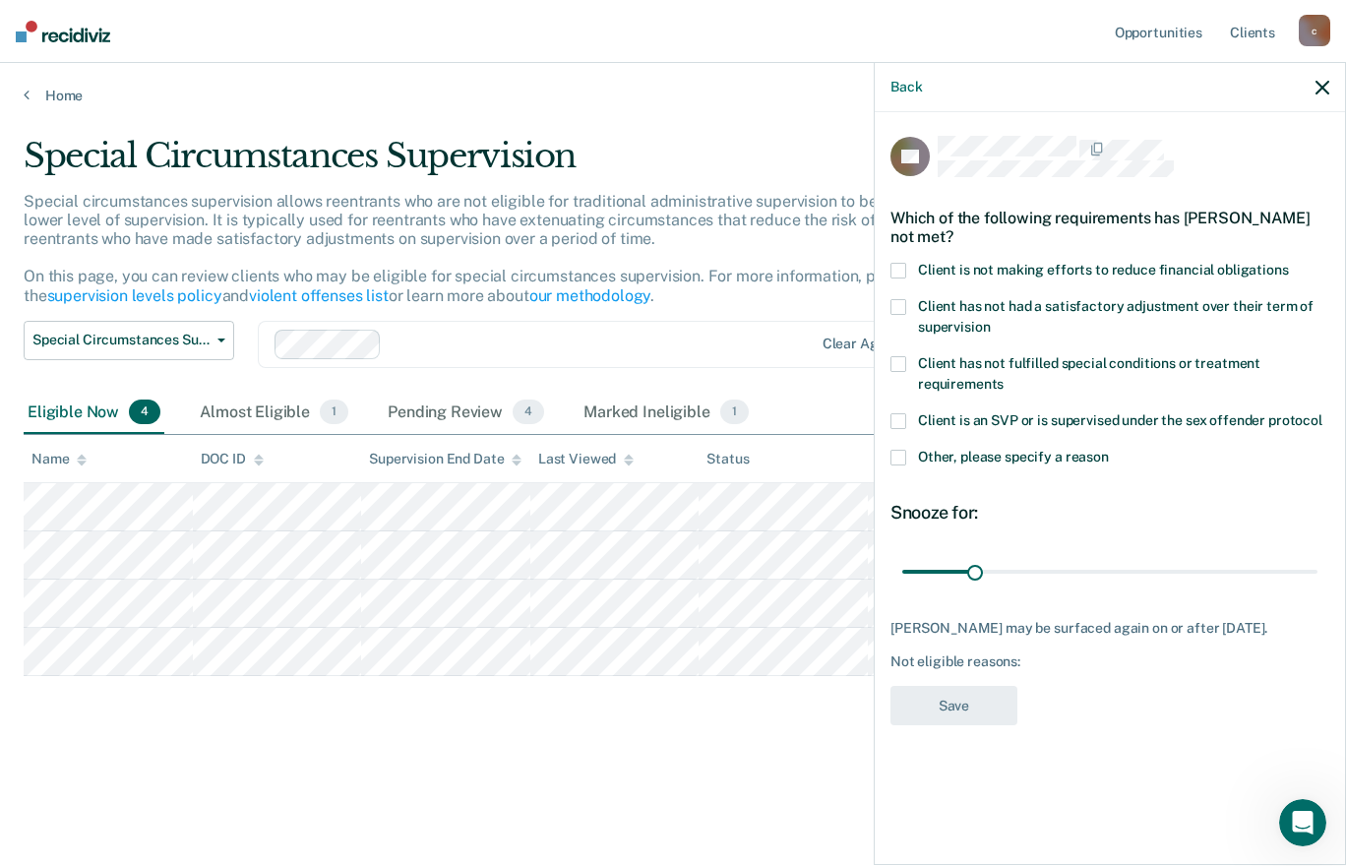
click at [898, 259] on div "Which of the following requirements has [PERSON_NAME] not met?" at bounding box center [1109, 227] width 439 height 69
click at [898, 263] on span at bounding box center [898, 271] width 16 height 16
click at [919, 726] on button "Save" at bounding box center [953, 706] width 127 height 40
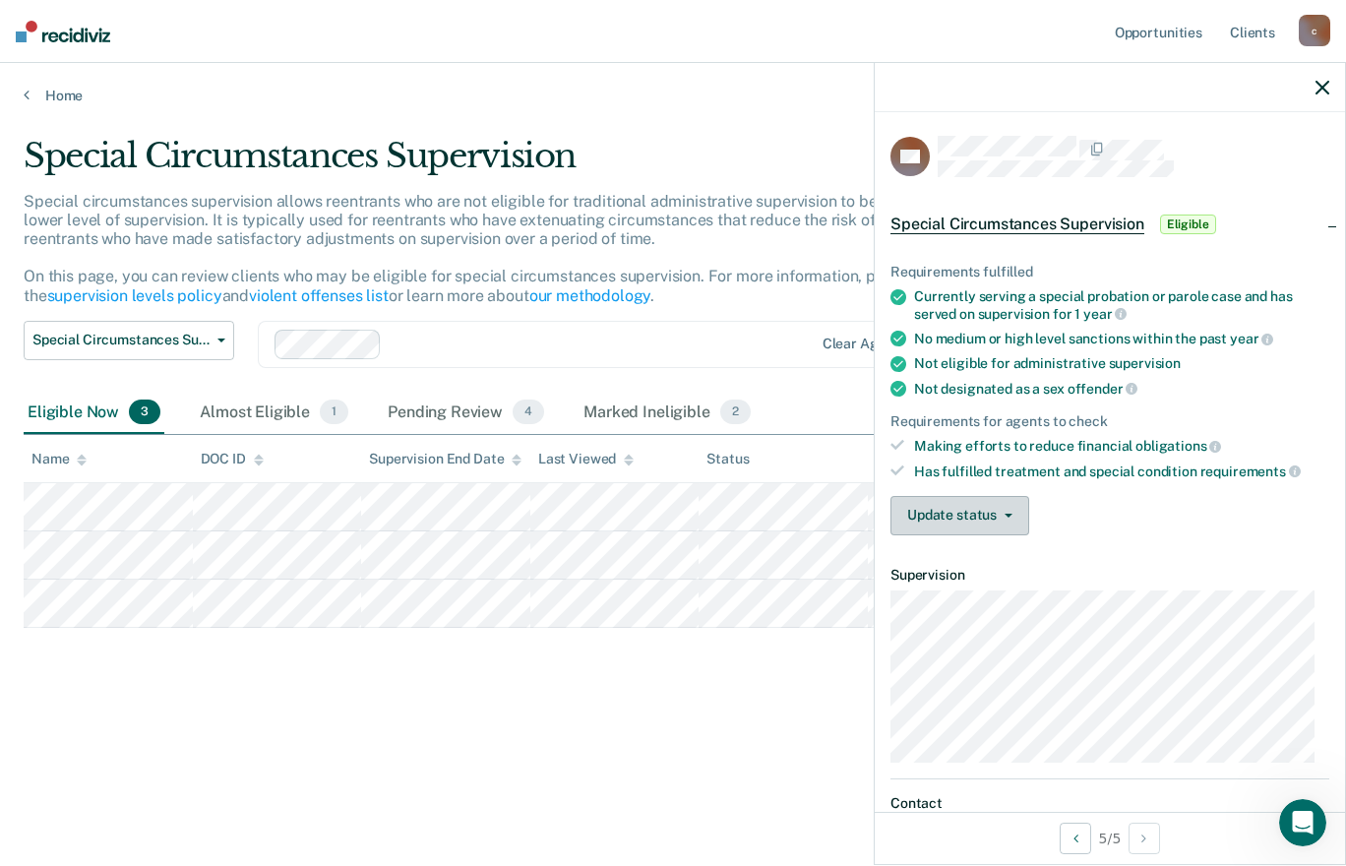
click at [948, 525] on button "Update status" at bounding box center [959, 515] width 139 height 39
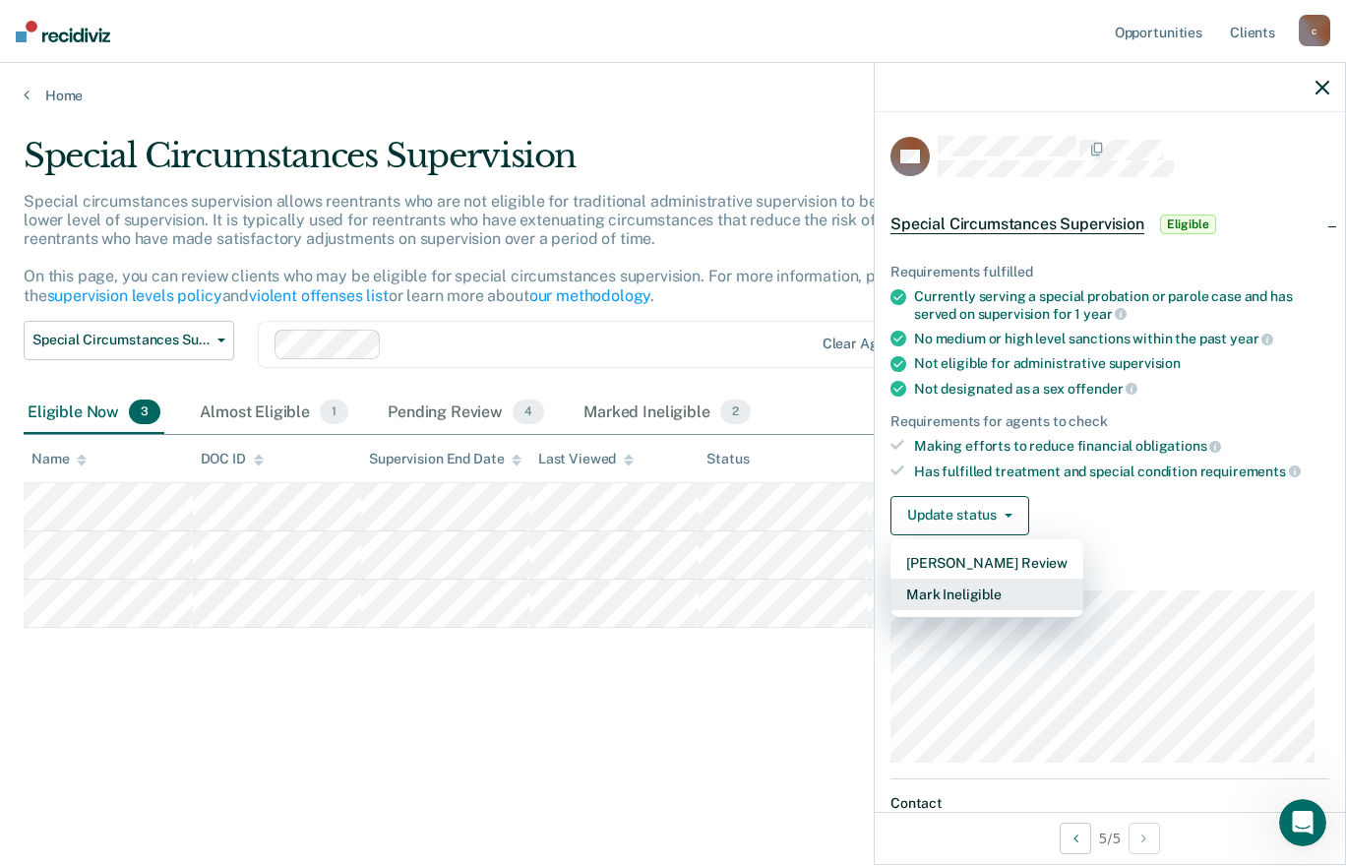
click at [948, 584] on button "Mark Ineligible" at bounding box center [986, 593] width 193 height 31
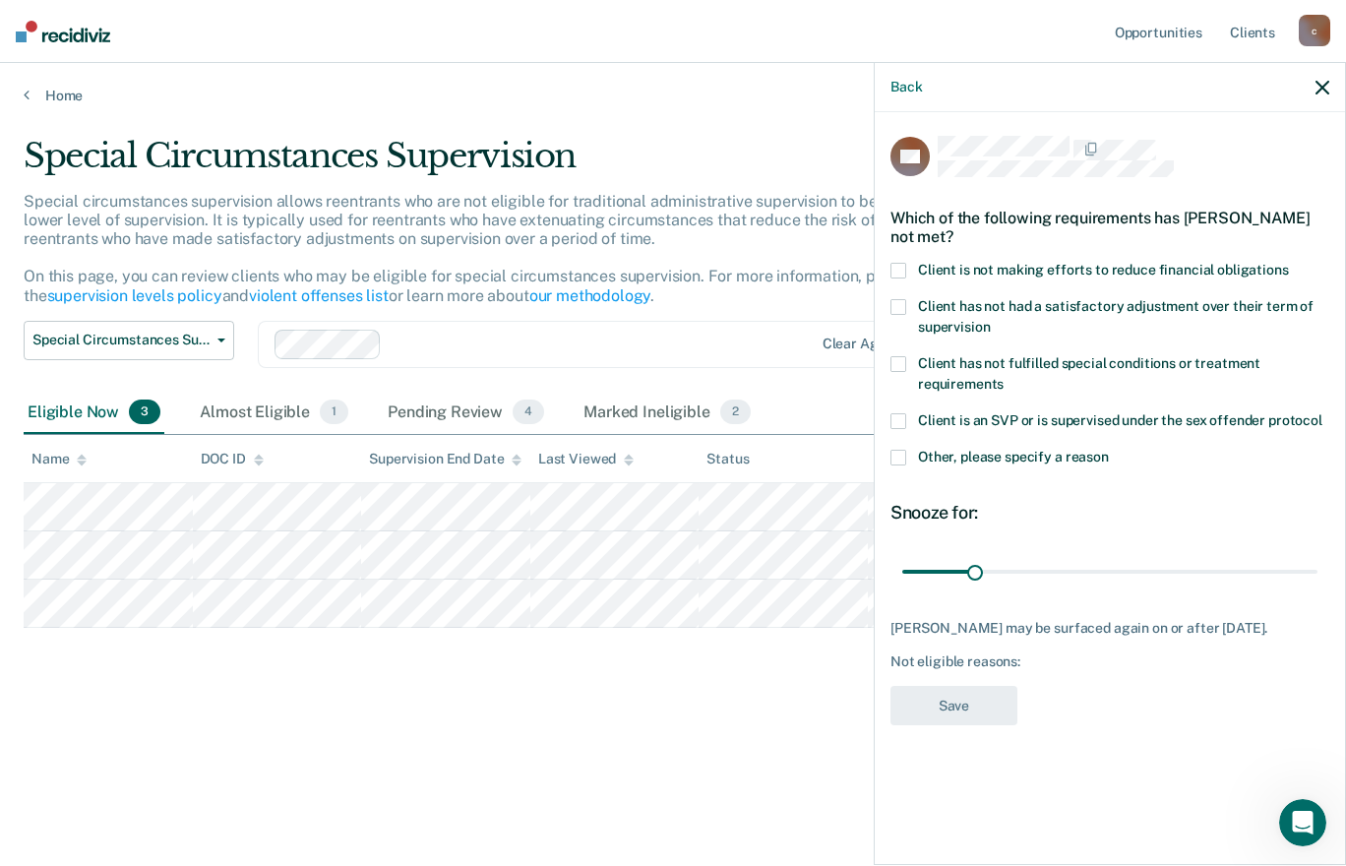
click at [898, 270] on span at bounding box center [898, 271] width 16 height 16
click at [944, 726] on button "Save" at bounding box center [953, 706] width 127 height 40
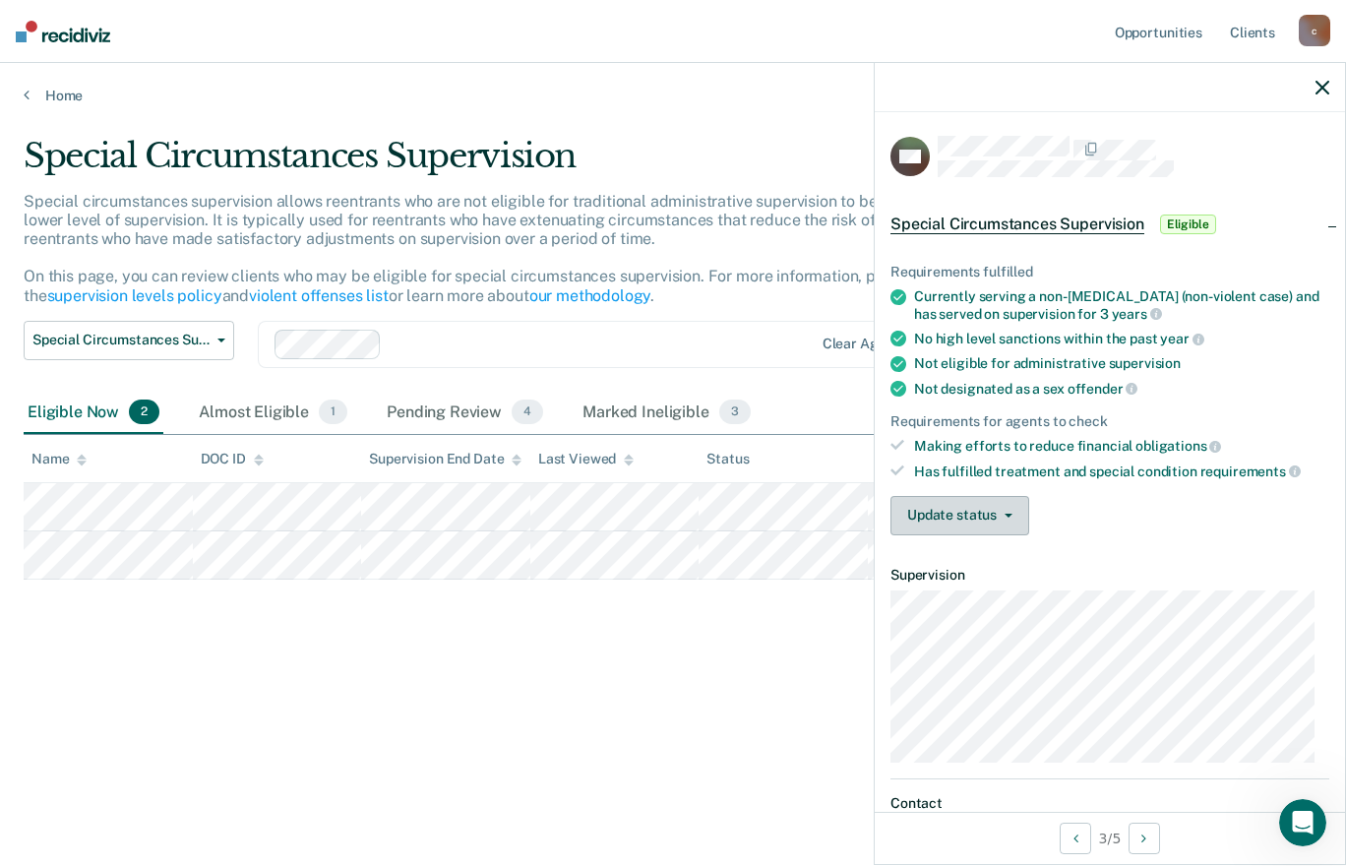
click at [986, 518] on button "Update status" at bounding box center [959, 515] width 139 height 39
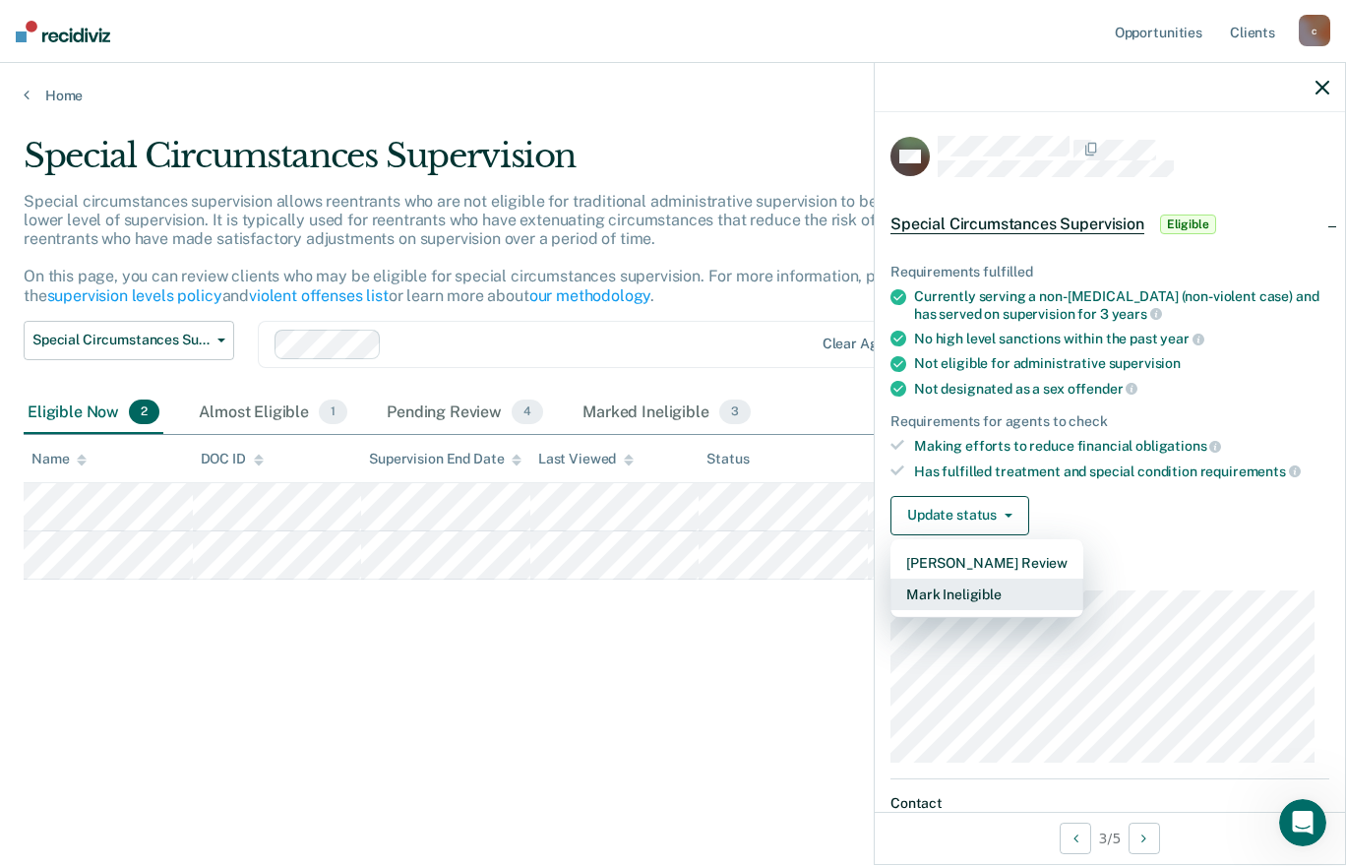
click at [970, 583] on button "Mark Ineligible" at bounding box center [986, 593] width 193 height 31
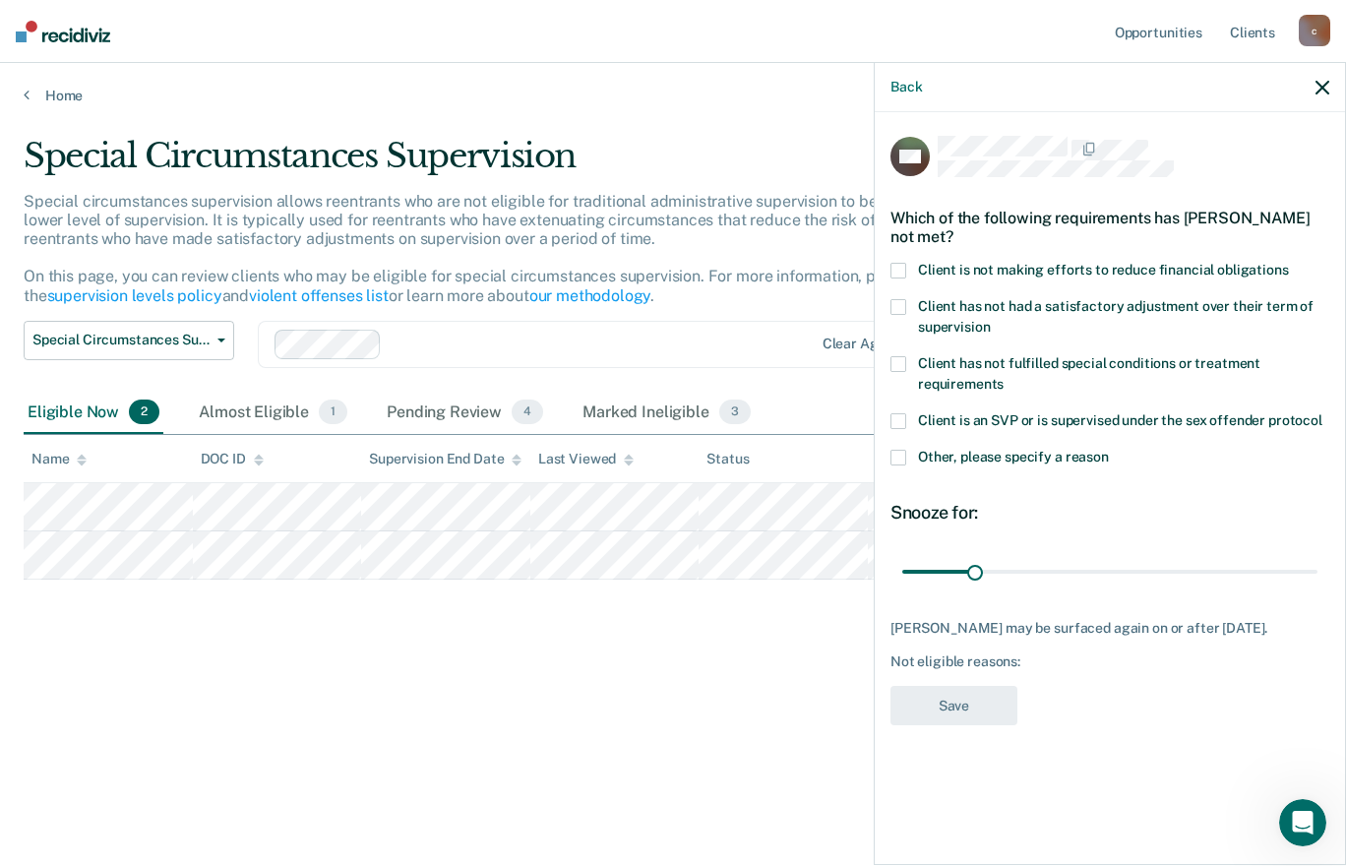
click at [895, 265] on span at bounding box center [898, 271] width 16 height 16
click at [946, 711] on button "Save" at bounding box center [953, 706] width 127 height 40
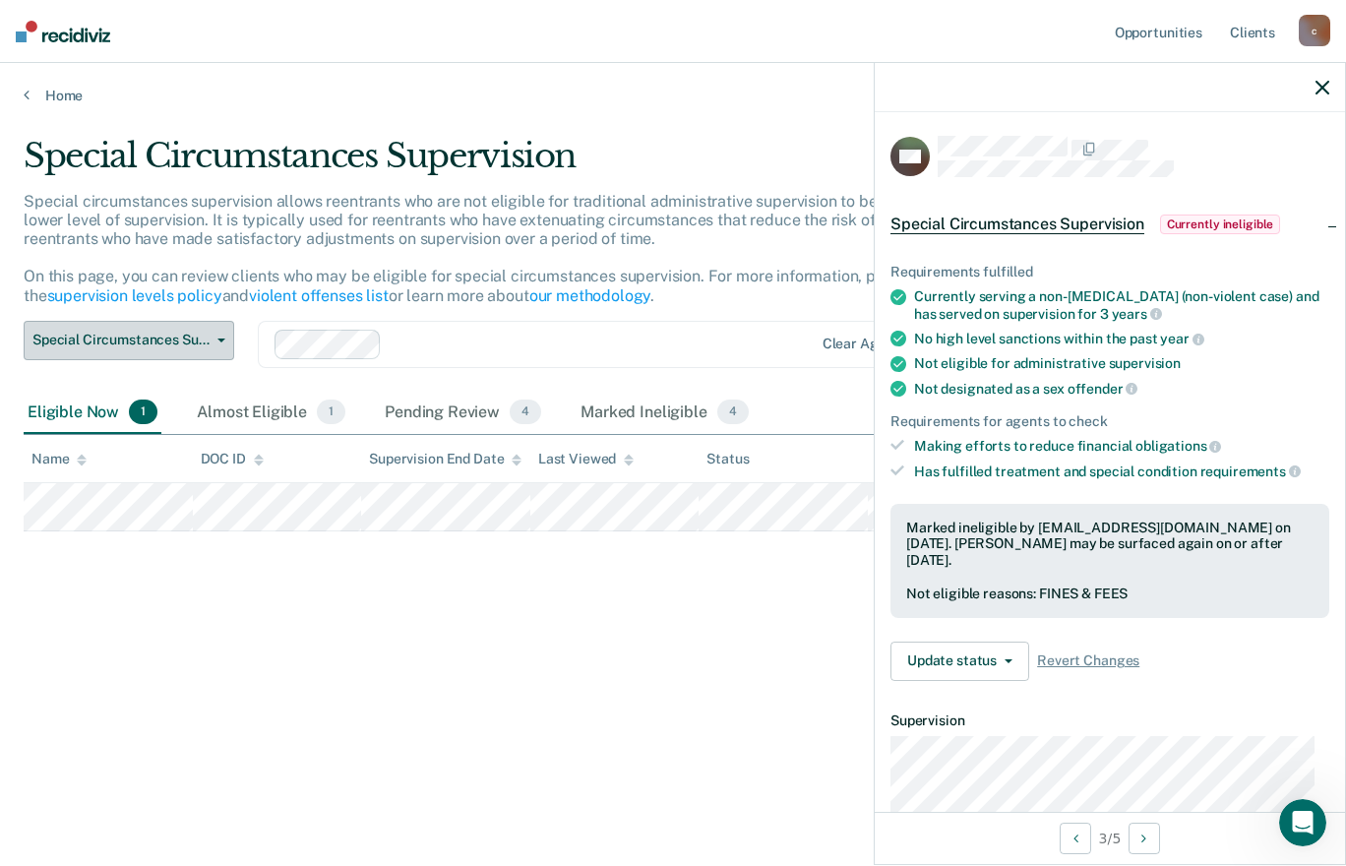
click at [214, 330] on button "Special Circumstances Supervision" at bounding box center [129, 340] width 211 height 39
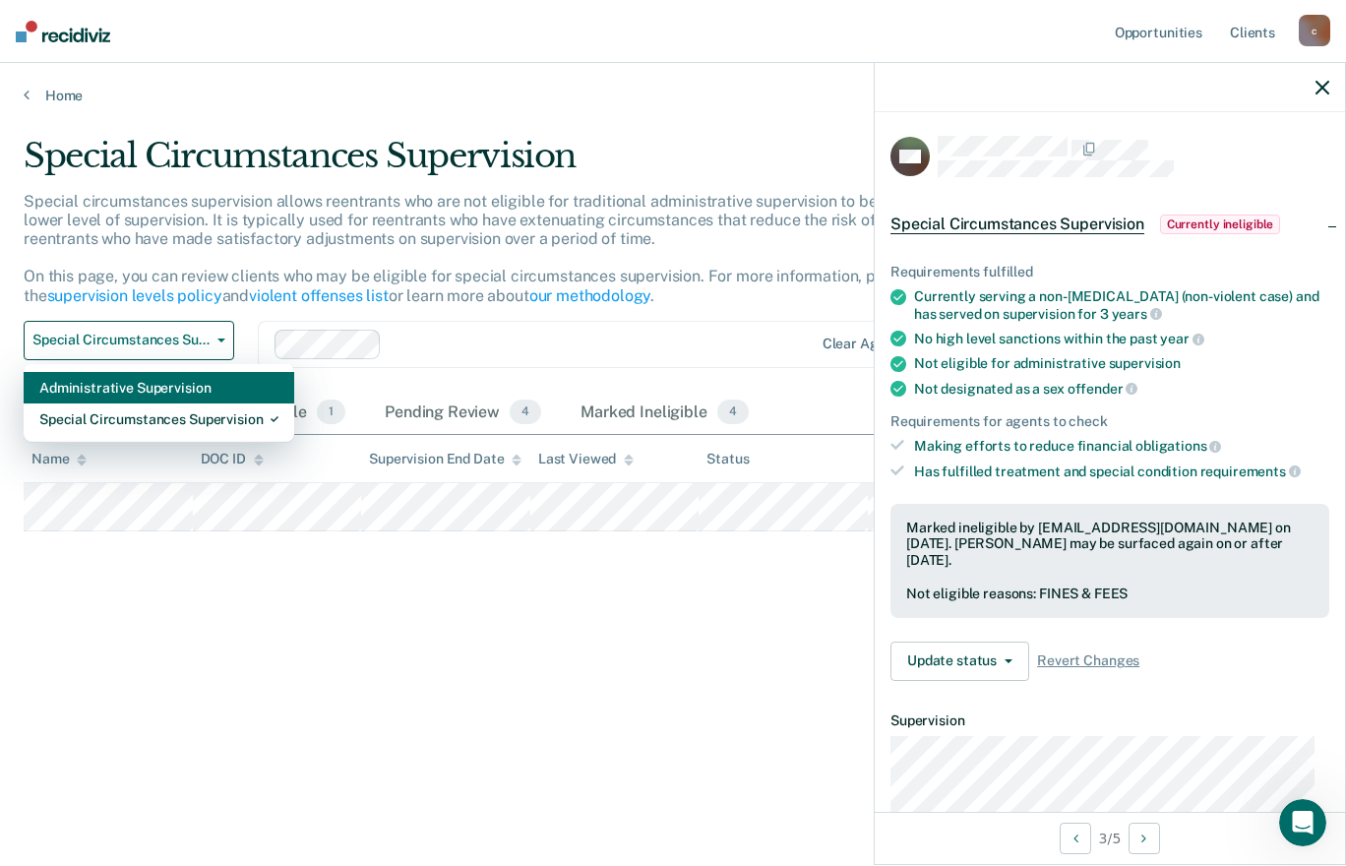
click at [189, 385] on div "Administrative Supervision" at bounding box center [158, 387] width 239 height 31
